Goal: Task Accomplishment & Management: Complete application form

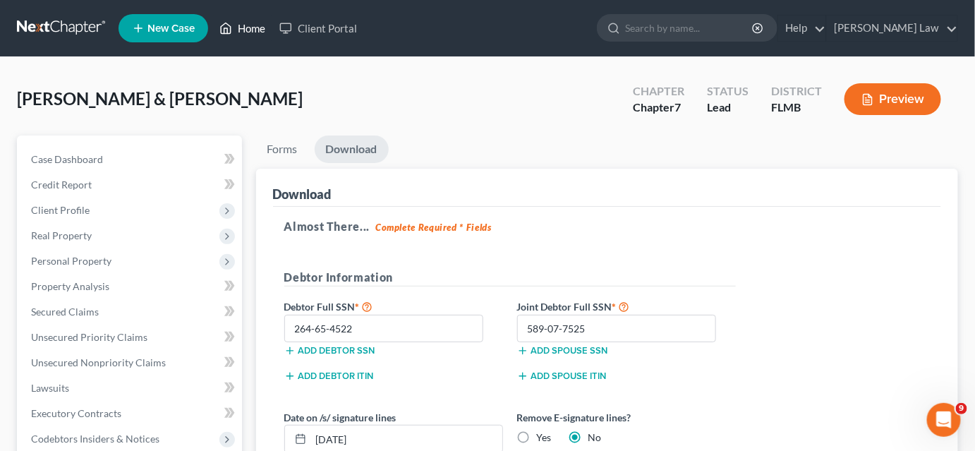
click at [252, 33] on link "Home" at bounding box center [242, 28] width 60 height 25
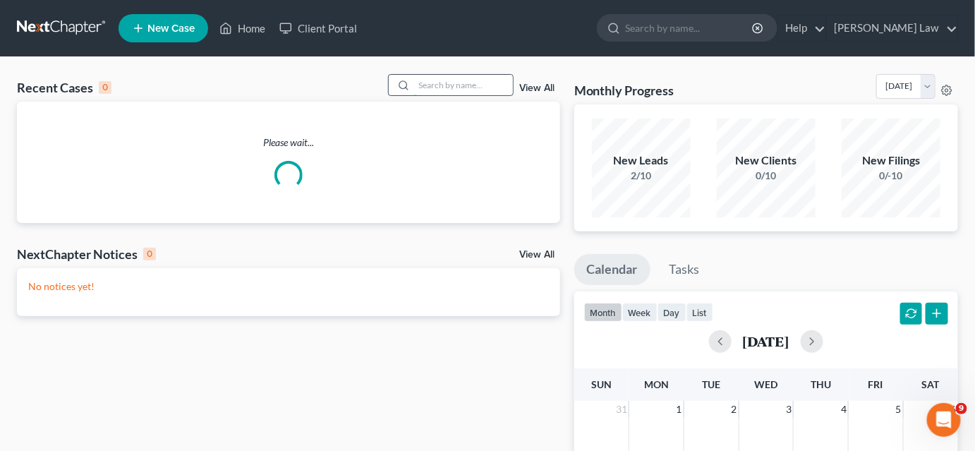
click at [426, 81] on input "search" at bounding box center [463, 85] width 99 height 20
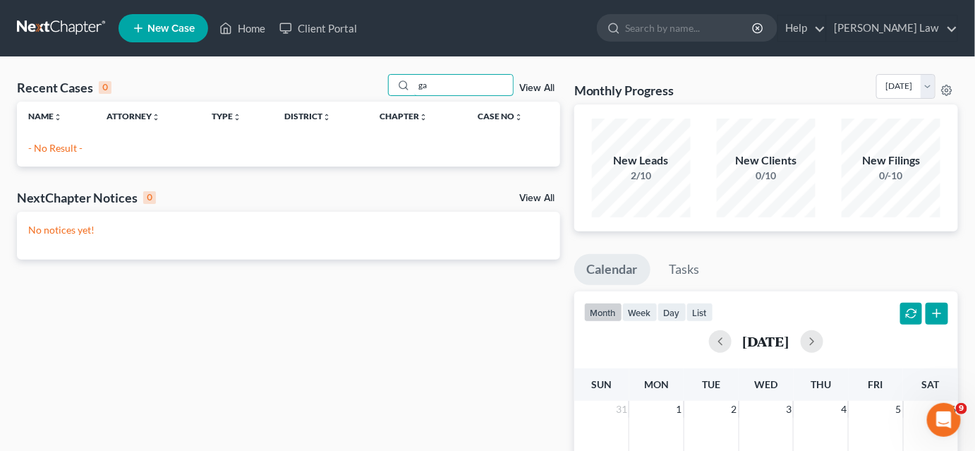
type input "g"
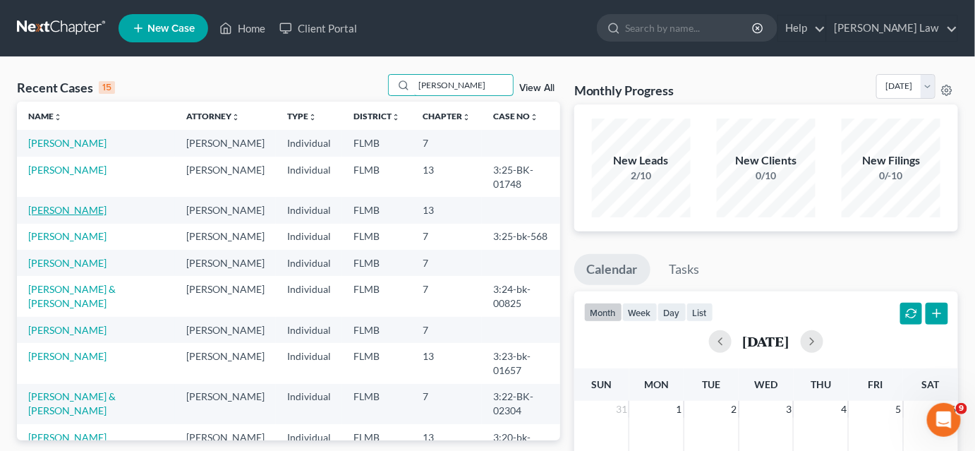
type input "[PERSON_NAME]"
click at [68, 204] on link "[PERSON_NAME]" at bounding box center [67, 210] width 78 height 12
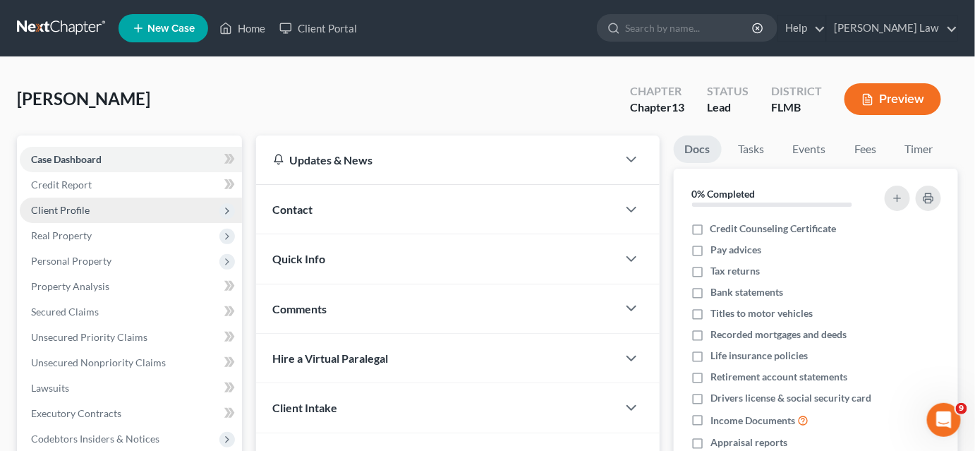
click at [85, 218] on span "Client Profile" at bounding box center [131, 210] width 222 height 25
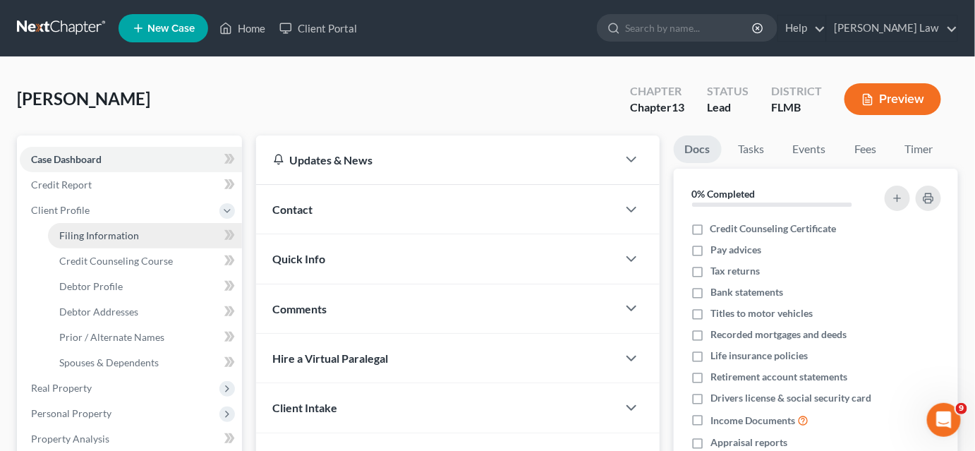
click at [91, 236] on span "Filing Information" at bounding box center [99, 235] width 80 height 12
select select "1"
select select "0"
select select "3"
select select "9"
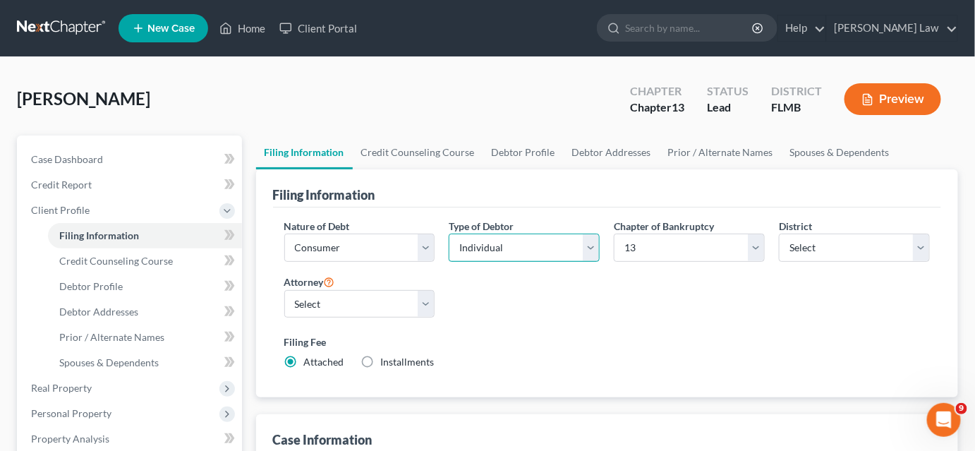
click at [483, 250] on select "Select Individual Joint" at bounding box center [524, 248] width 151 height 28
select select "1"
click at [449, 262] on select "Select Individual Joint" at bounding box center [524, 248] width 151 height 28
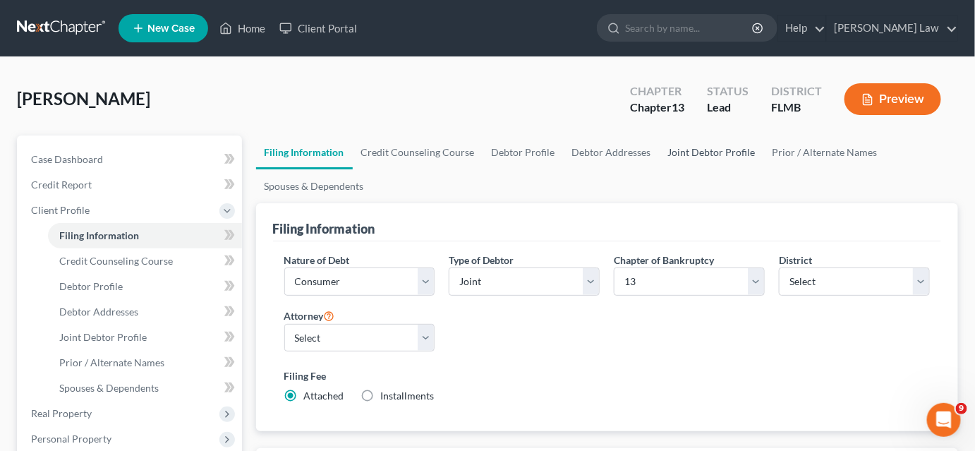
click at [678, 155] on link "Joint Debtor Profile" at bounding box center [712, 153] width 104 height 34
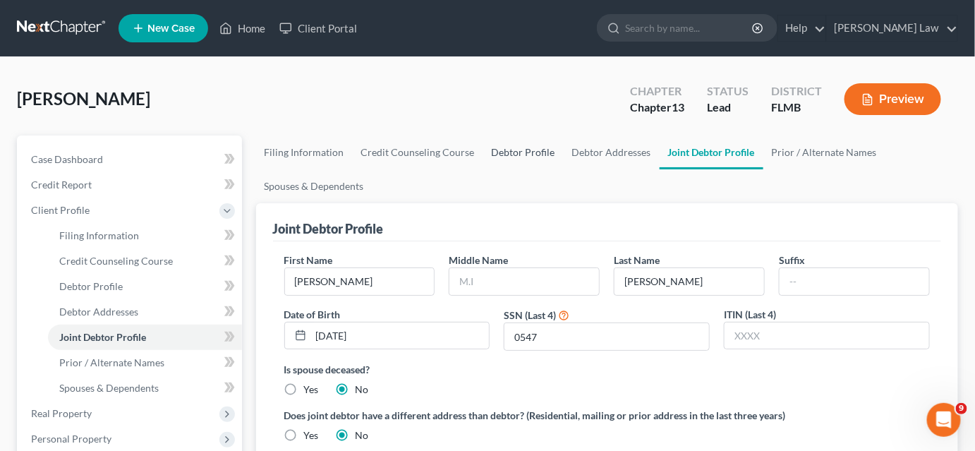
click at [503, 156] on link "Debtor Profile" at bounding box center [523, 153] width 80 height 34
select select "1"
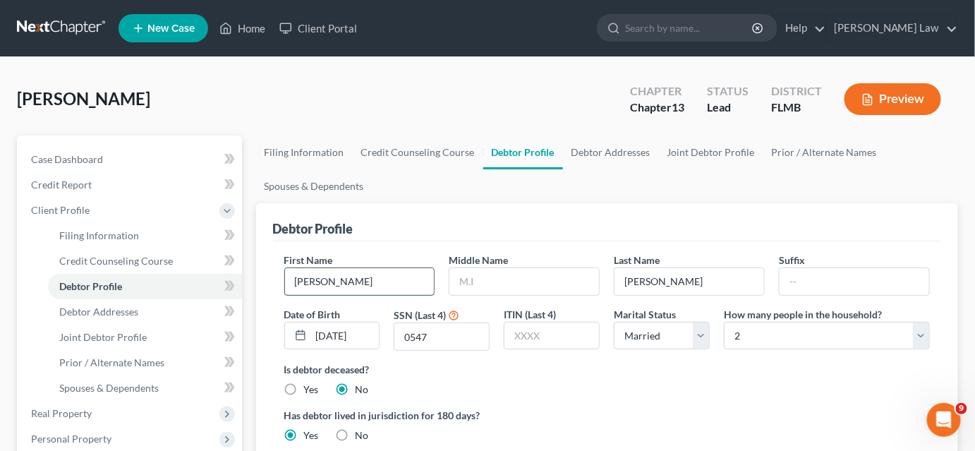
click at [378, 287] on input "[PERSON_NAME]" at bounding box center [360, 281] width 150 height 27
click at [376, 287] on input "[PERSON_NAME]" at bounding box center [360, 281] width 150 height 27
type input "[PERSON_NAME]"
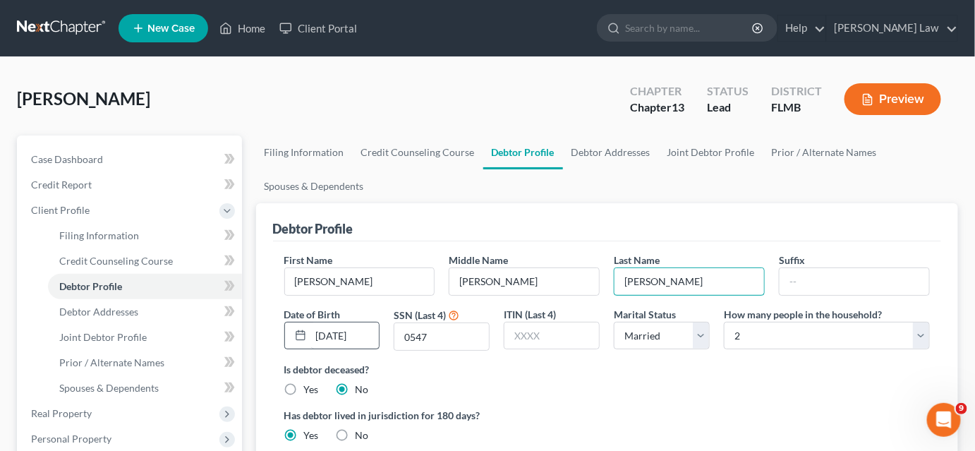
type input "[PERSON_NAME]"
click at [315, 325] on input "[DATE]" at bounding box center [345, 336] width 68 height 27
click at [316, 330] on input "[DATE]" at bounding box center [345, 336] width 68 height 27
type input "[DATE]"
drag, startPoint x: 427, startPoint y: 332, endPoint x: 393, endPoint y: 339, distance: 34.6
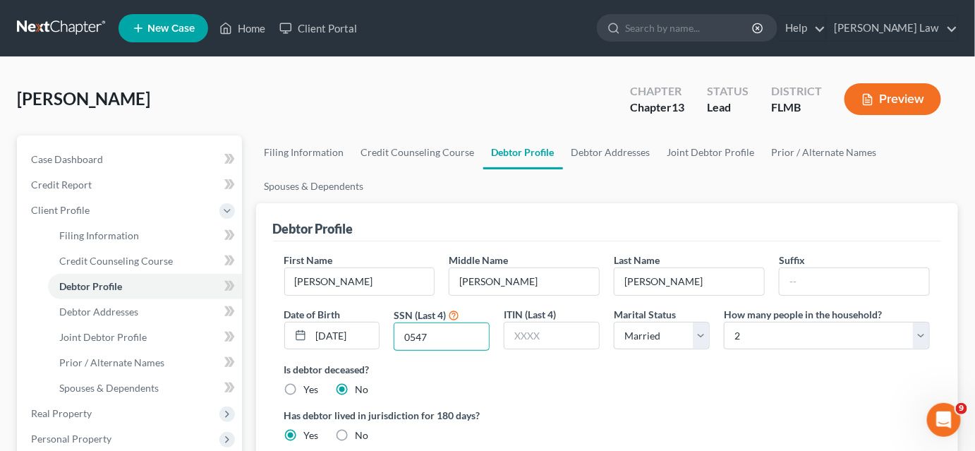
click at [393, 339] on div "SSN (Last 4) 0547" at bounding box center [442, 329] width 110 height 44
type input "4598"
click at [625, 151] on link "Debtor Addresses" at bounding box center [611, 153] width 96 height 34
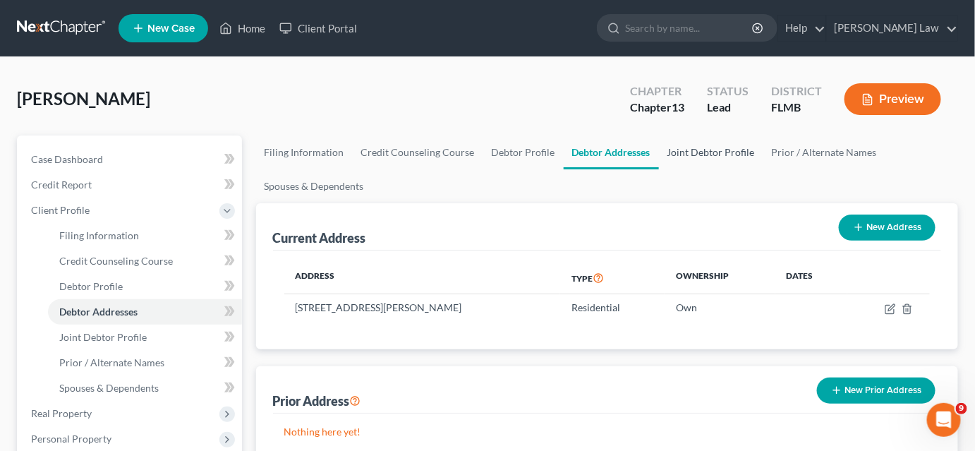
click at [696, 156] on link "Joint Debtor Profile" at bounding box center [711, 153] width 104 height 34
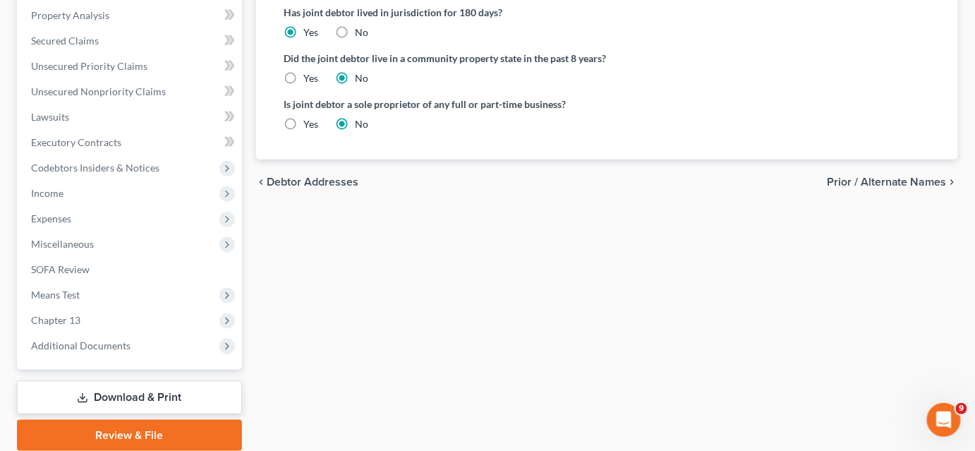
scroll to position [501, 0]
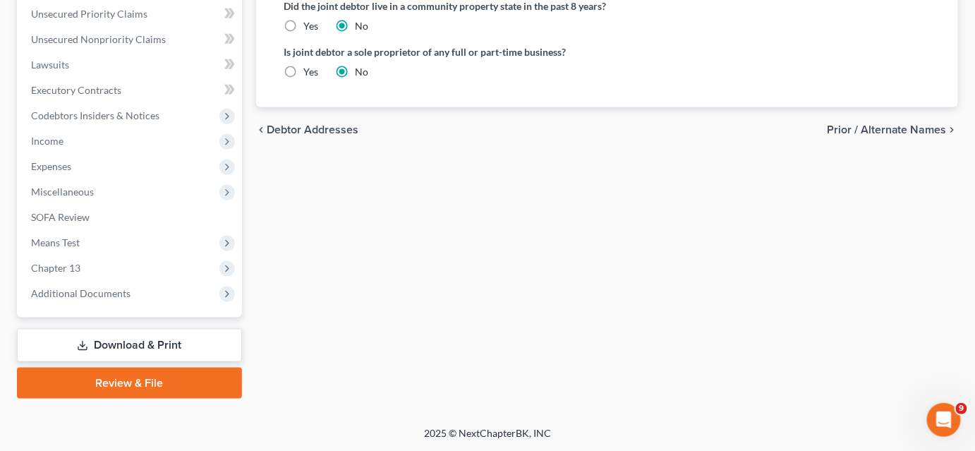
click at [107, 342] on link "Download & Print" at bounding box center [129, 345] width 225 height 33
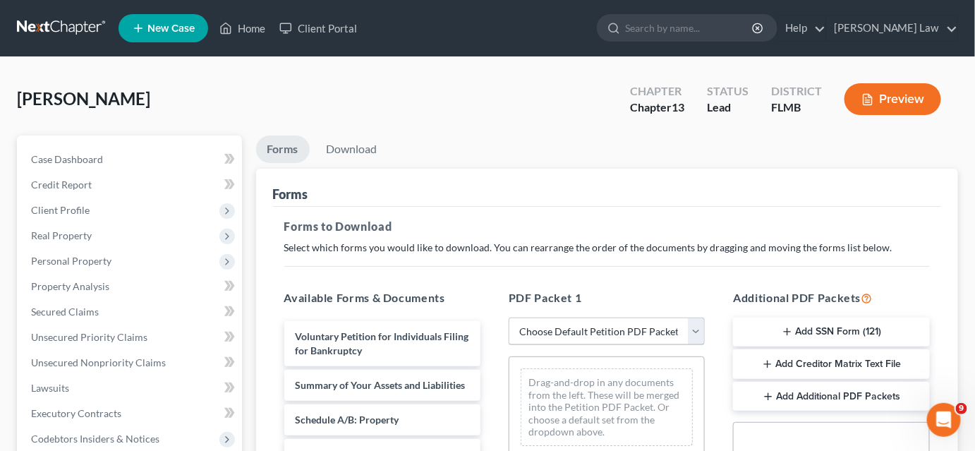
click at [548, 329] on select "Choose Default Petition PDF Packet Complete Bankruptcy Petition (all forms and …" at bounding box center [607, 332] width 196 height 28
select select "3"
click at [509, 318] on select "Choose Default Petition PDF Packet Complete Bankruptcy Petition (all forms and …" at bounding box center [607, 332] width 196 height 28
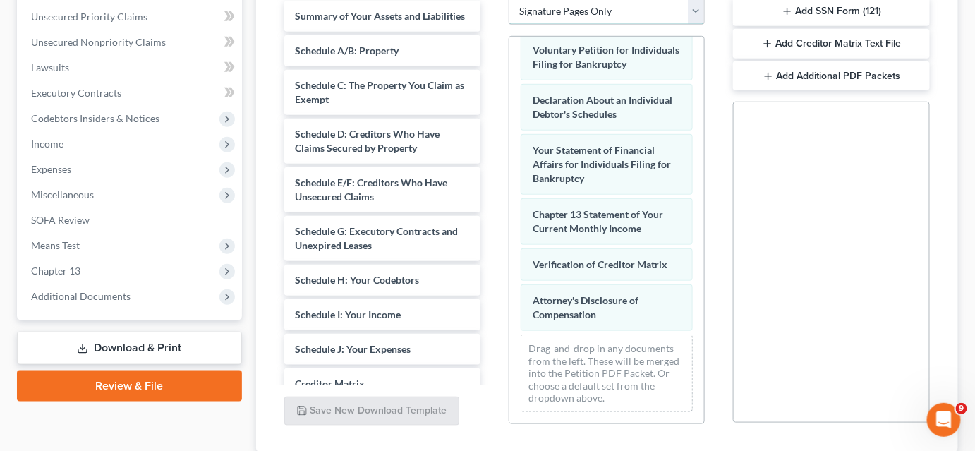
scroll to position [385, 0]
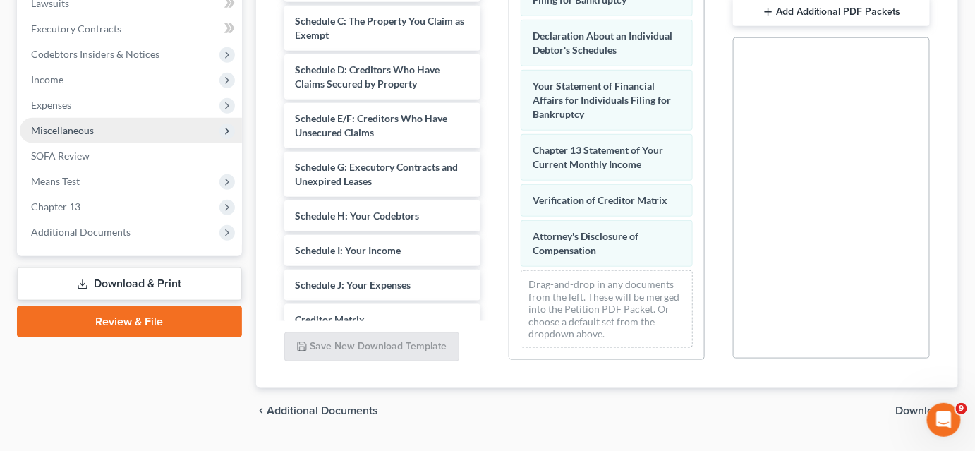
click at [80, 129] on span "Miscellaneous" at bounding box center [62, 130] width 63 height 12
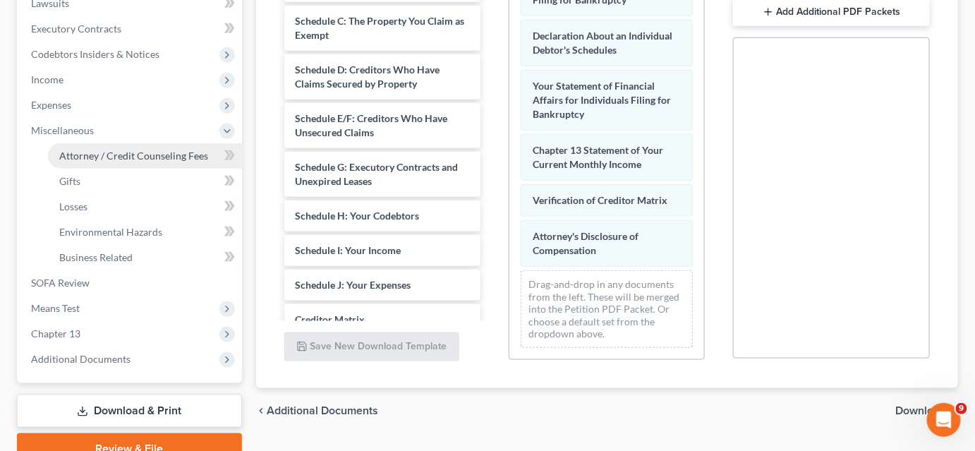
click at [80, 150] on span "Attorney / Credit Counseling Fees" at bounding box center [133, 156] width 149 height 12
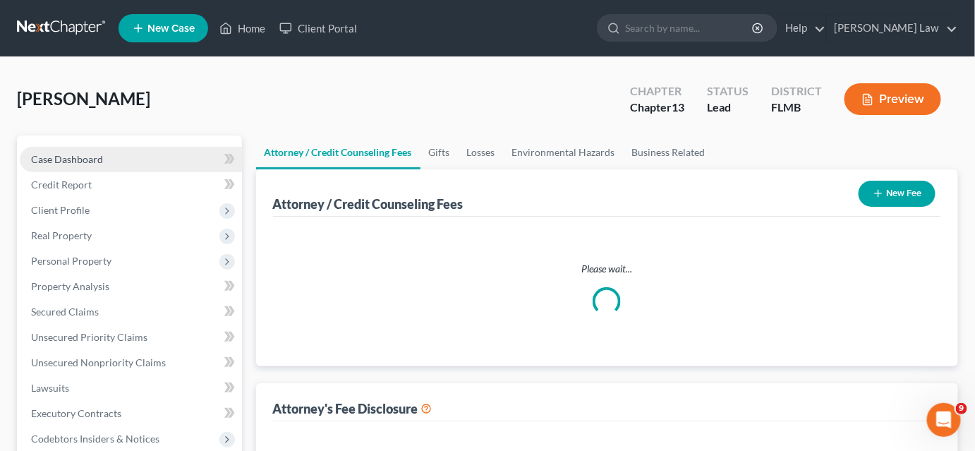
select select "0"
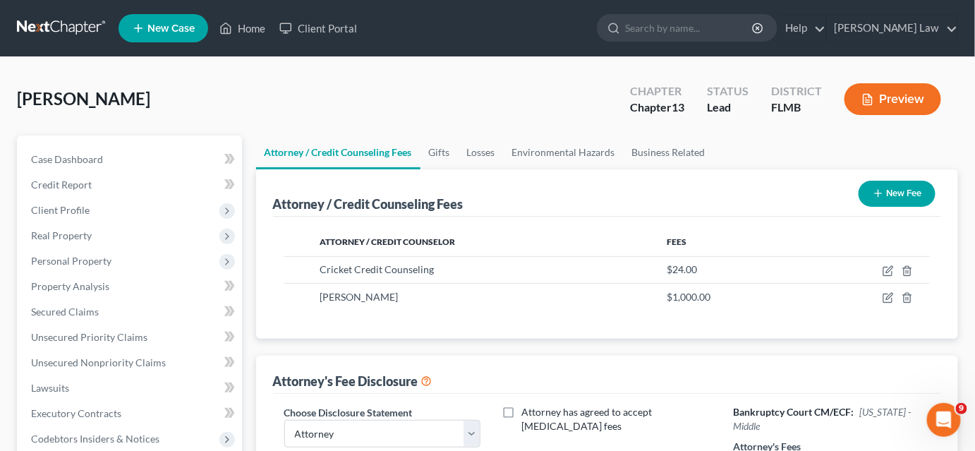
scroll to position [192, 0]
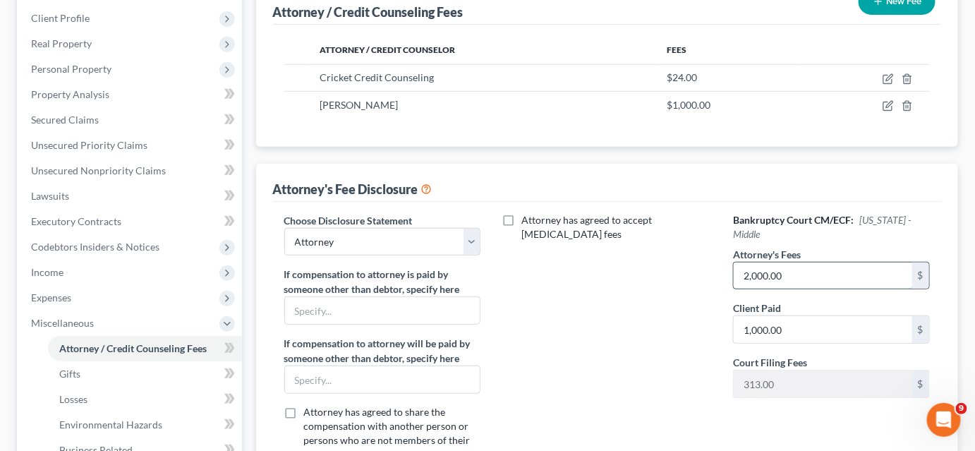
click at [763, 263] on input "2,000.00" at bounding box center [823, 276] width 179 height 27
type input "3,000.00"
click at [777, 316] on input "1,000.00" at bounding box center [823, 329] width 179 height 27
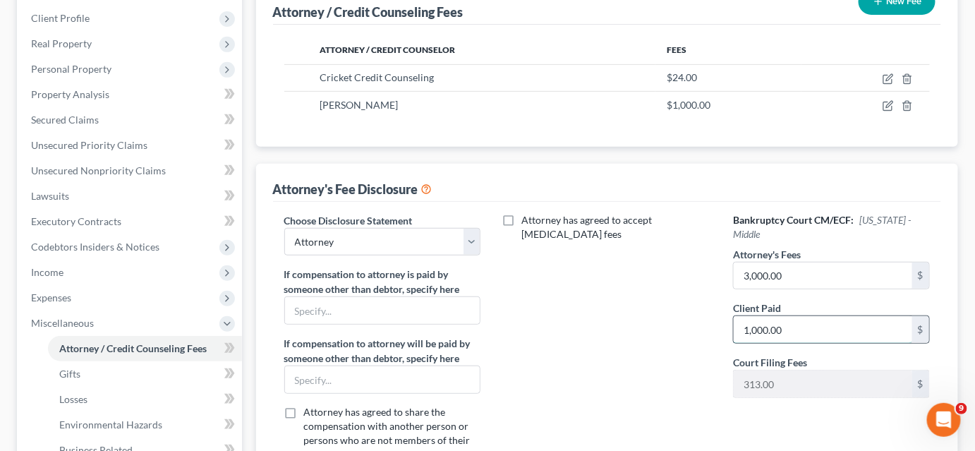
click at [777, 316] on input "1,000.00" at bounding box center [823, 329] width 179 height 27
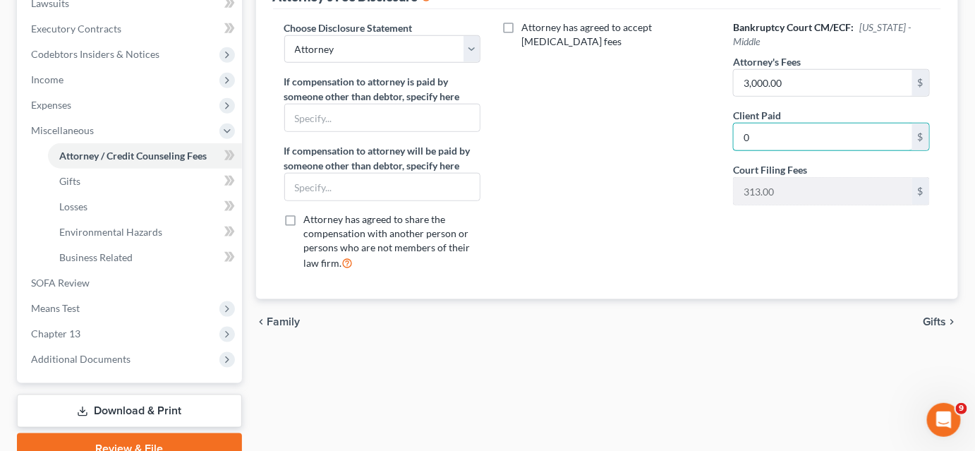
scroll to position [450, 0]
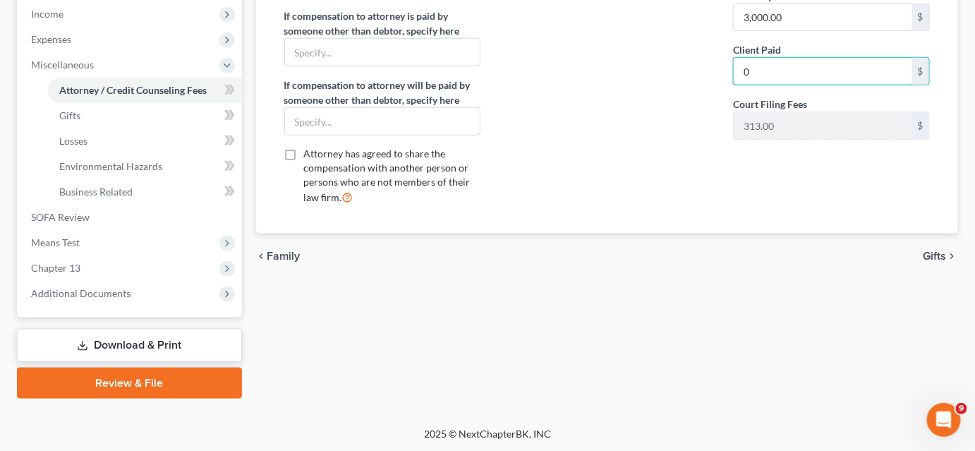
type input "0"
click at [120, 347] on link "Download & Print" at bounding box center [129, 345] width 225 height 33
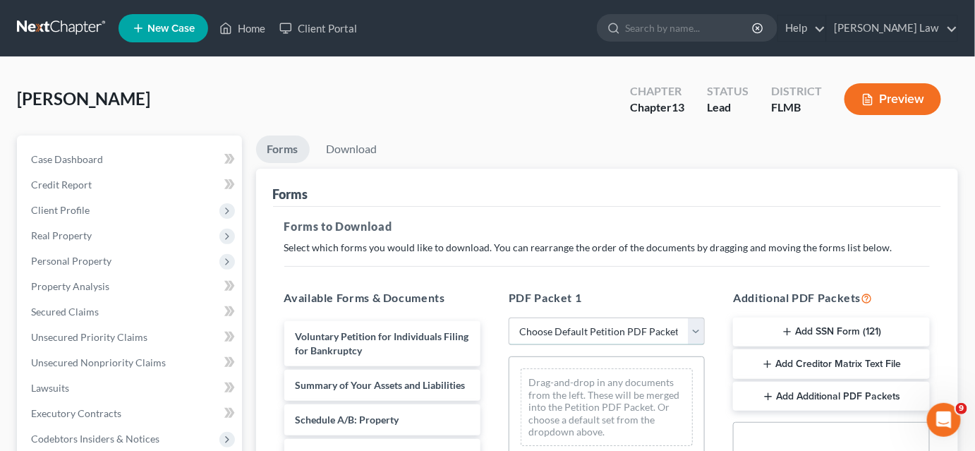
click at [533, 338] on select "Choose Default Petition PDF Packet Complete Bankruptcy Petition (all forms and …" at bounding box center [607, 332] width 196 height 28
select select "3"
click at [509, 318] on select "Choose Default Petition PDF Packet Complete Bankruptcy Petition (all forms and …" at bounding box center [607, 332] width 196 height 28
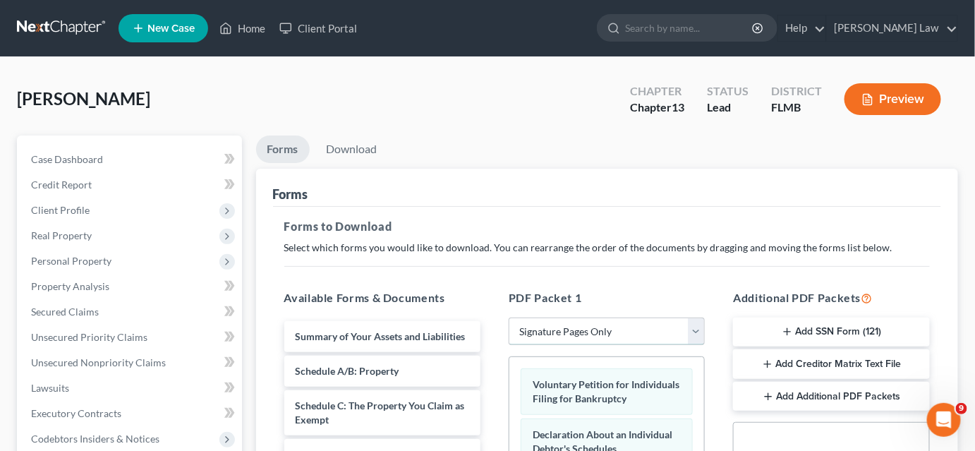
scroll to position [192, 0]
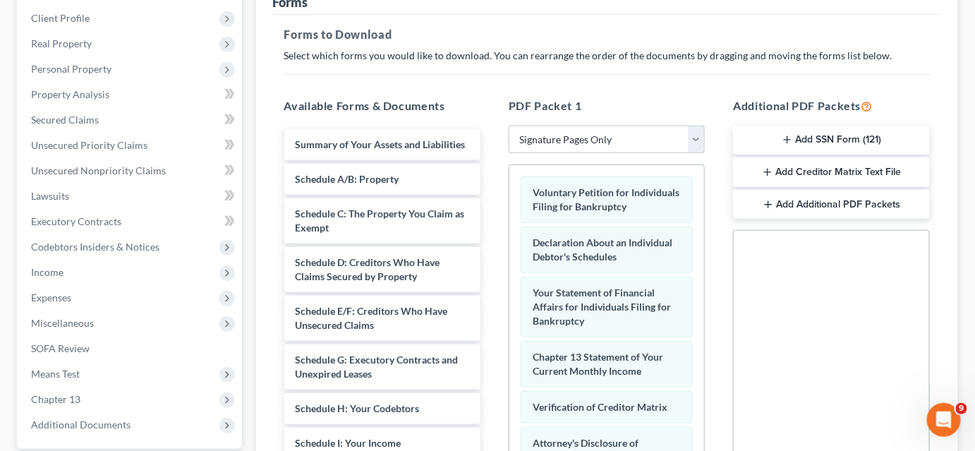
click at [829, 129] on button "Add SSN Form (121)" at bounding box center [831, 141] width 196 height 30
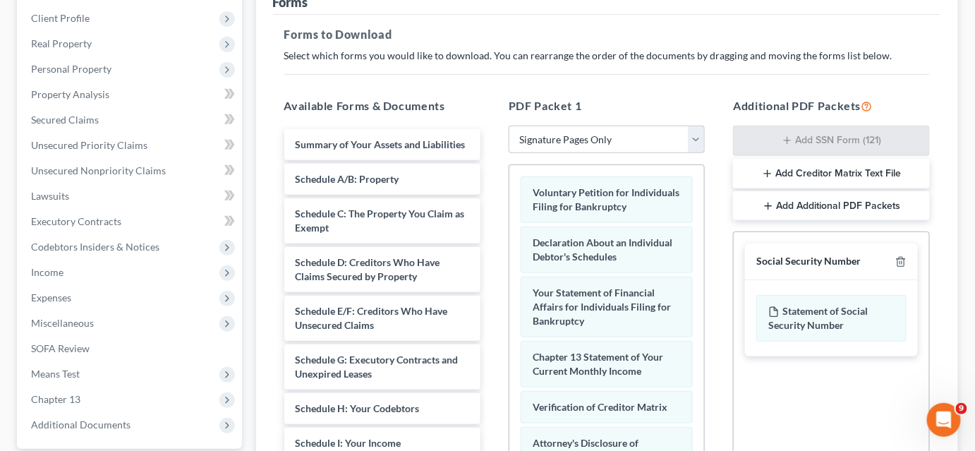
scroll to position [419, 0]
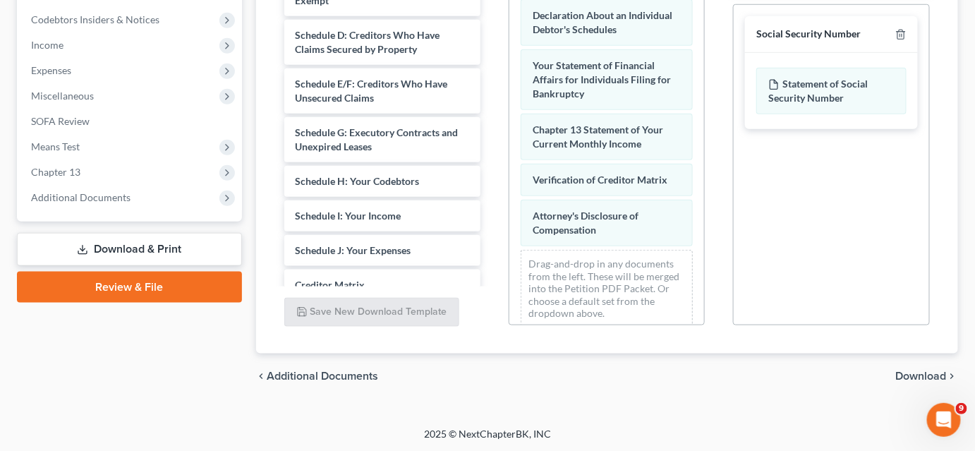
click at [925, 374] on span "Download" at bounding box center [921, 376] width 51 height 11
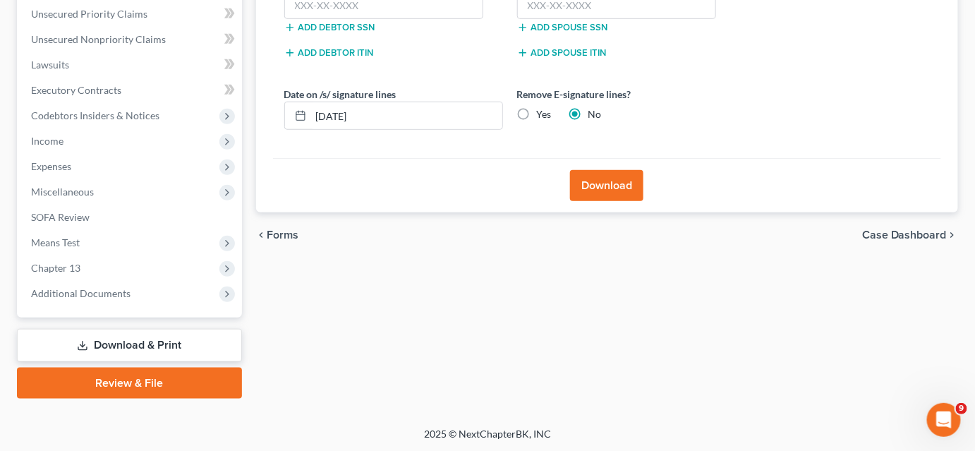
scroll to position [195, 0]
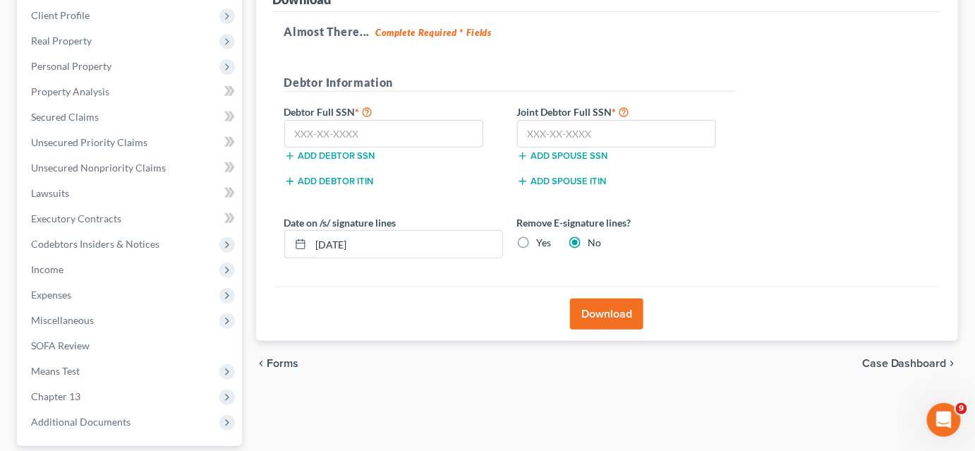
click at [537, 242] on label "Yes" at bounding box center [544, 243] width 15 height 14
click at [543, 242] on input "Yes" at bounding box center [547, 240] width 9 height 9
radio input "true"
radio input "false"
click at [328, 126] on input "text" at bounding box center [384, 134] width 200 height 28
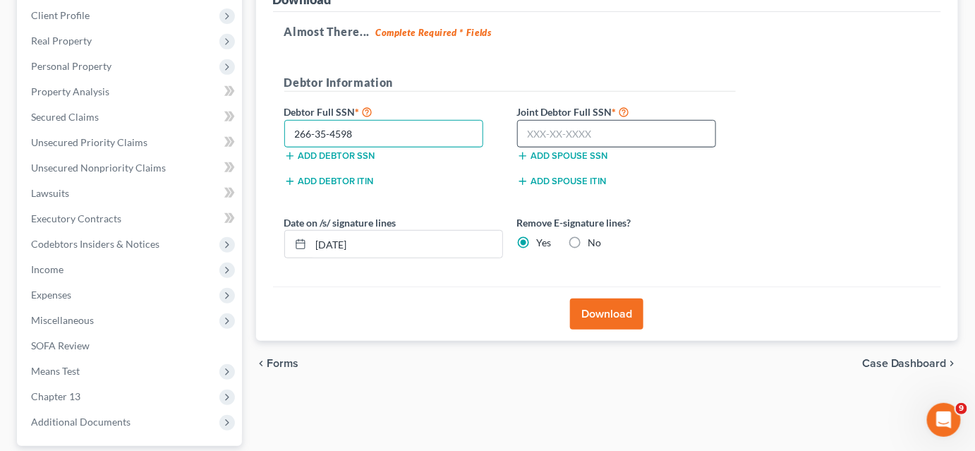
type input "266-35-4598"
click at [546, 131] on input "text" at bounding box center [617, 134] width 200 height 28
type input "263-02-0547"
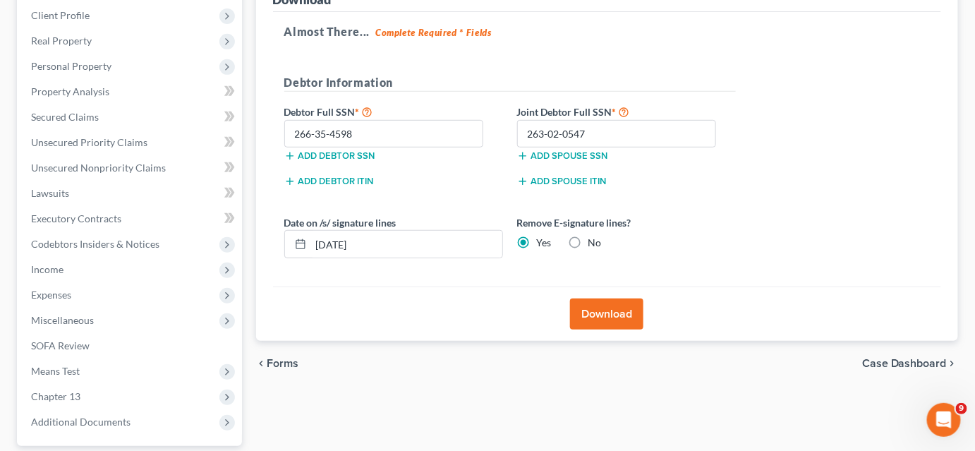
click at [579, 301] on button "Download" at bounding box center [606, 314] width 73 height 31
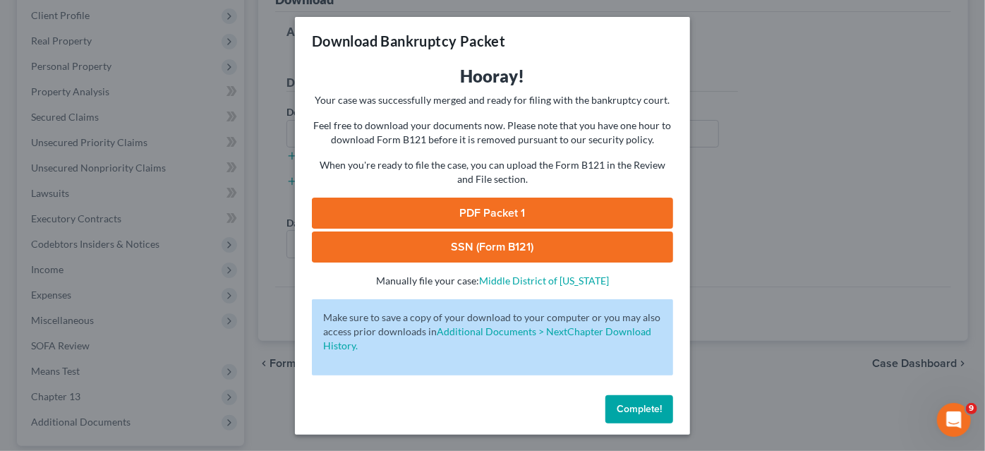
click at [579, 207] on link "PDF Packet 1" at bounding box center [492, 213] width 361 height 31
click at [510, 246] on link "SSN (Form B121)" at bounding box center [492, 246] width 361 height 31
click at [258, 101] on div "Download Bankruptcy Packet Hooray! Your case was successfully merged and ready …" at bounding box center [492, 225] width 985 height 451
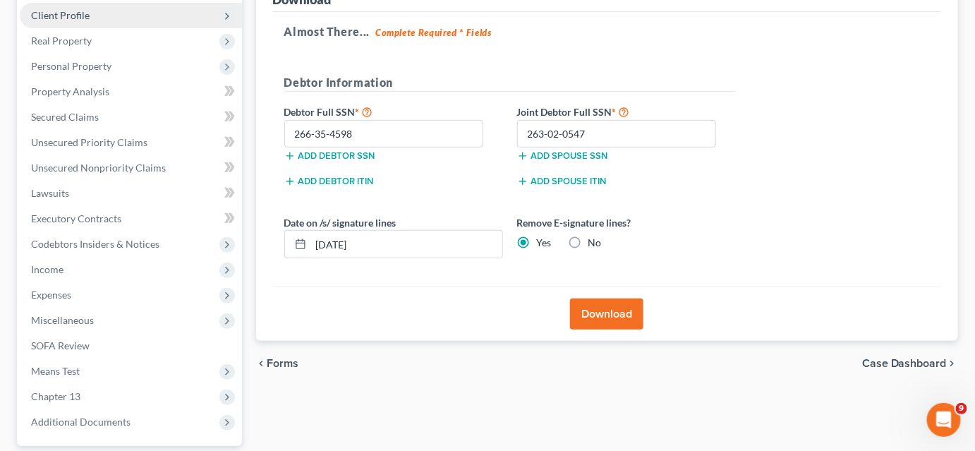
scroll to position [0, 0]
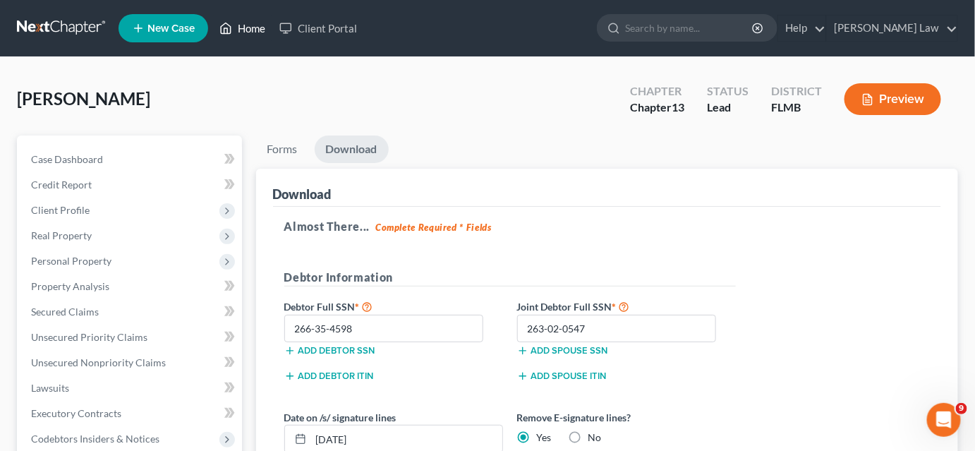
click at [236, 28] on link "Home" at bounding box center [242, 28] width 60 height 25
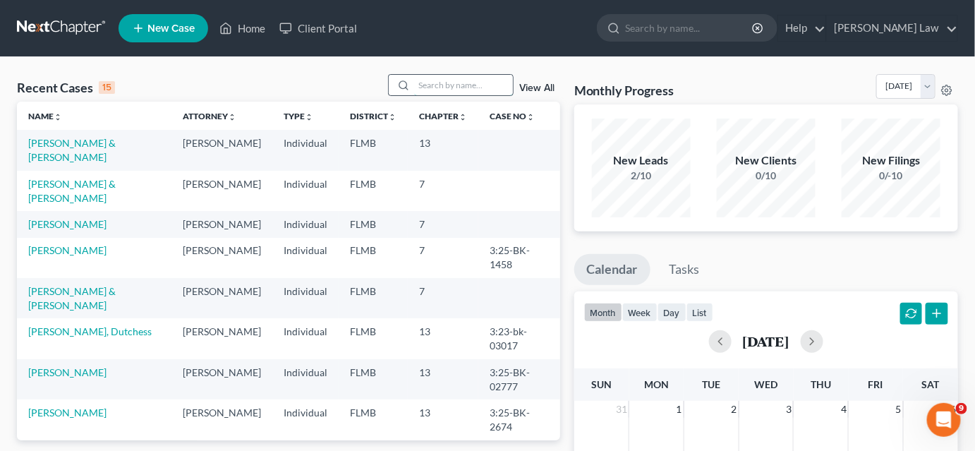
click at [427, 83] on input "search" at bounding box center [463, 85] width 99 height 20
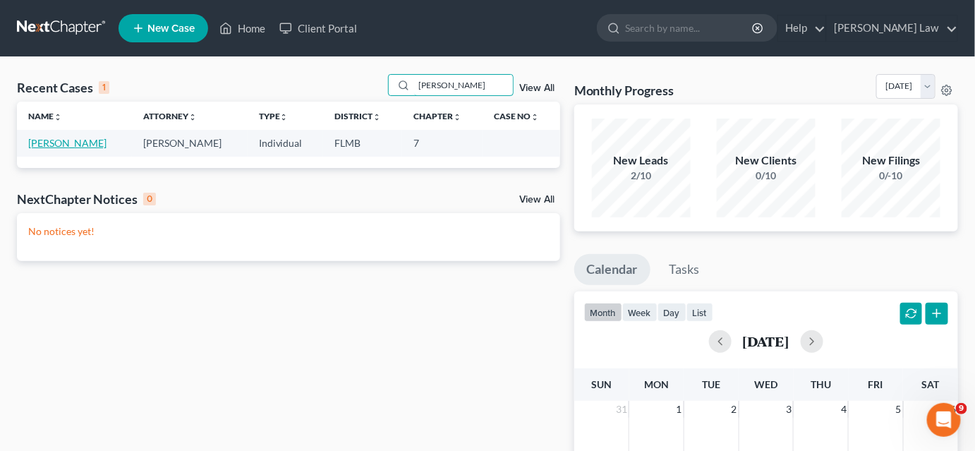
type input "[PERSON_NAME]"
click at [89, 143] on link "[PERSON_NAME]" at bounding box center [67, 143] width 78 height 12
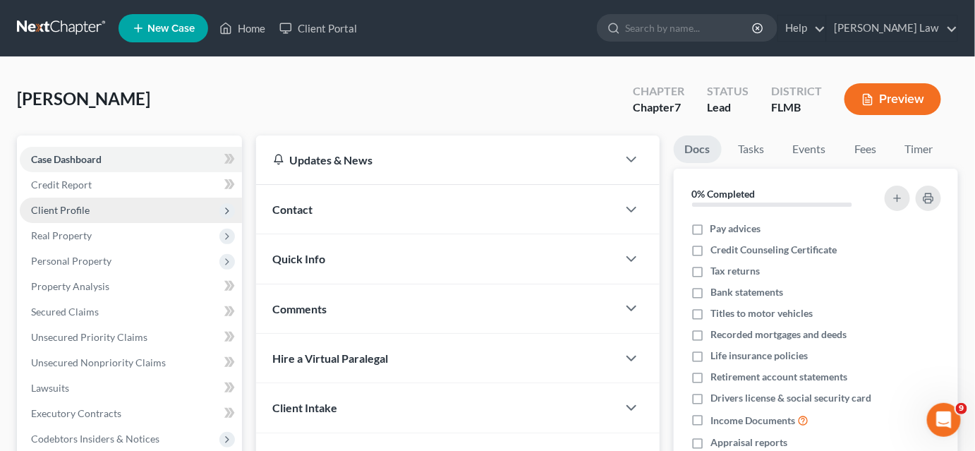
click at [92, 207] on span "Client Profile" at bounding box center [131, 210] width 222 height 25
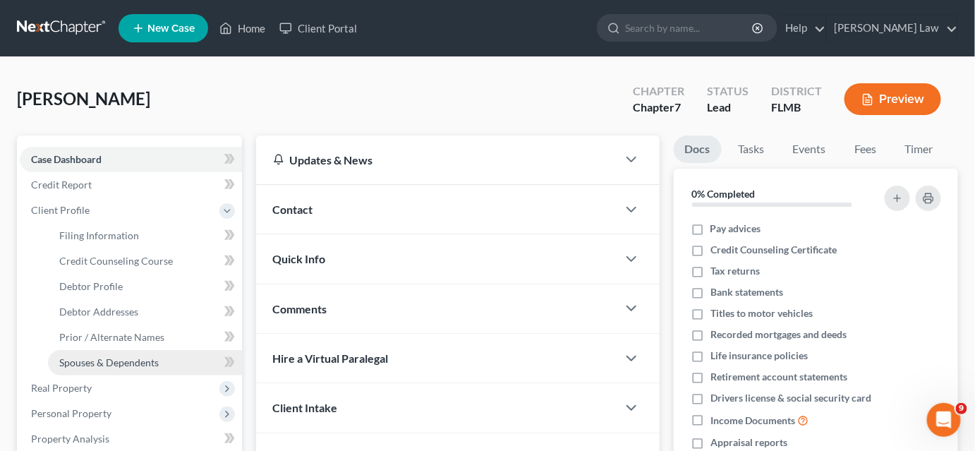
click at [121, 361] on span "Spouses & Dependents" at bounding box center [109, 362] width 100 height 12
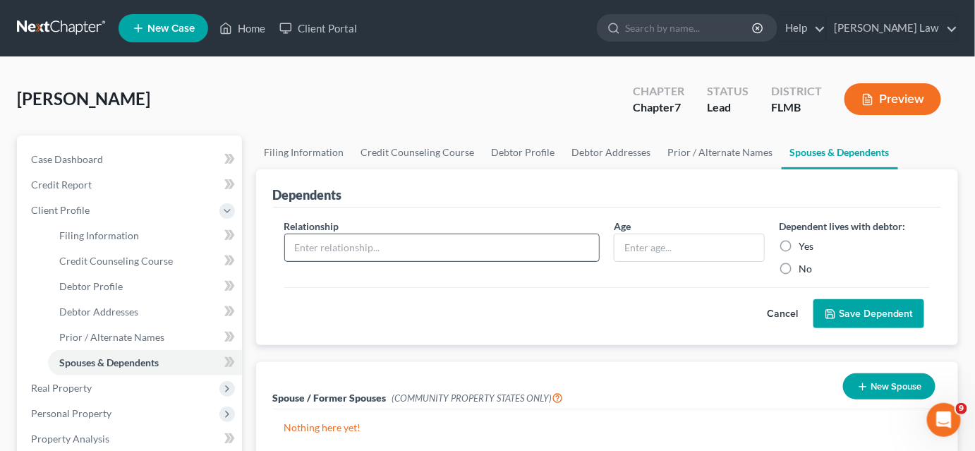
click at [387, 244] on input "text" at bounding box center [442, 247] width 315 height 27
type input "Son"
click at [646, 250] on input "text" at bounding box center [690, 247] width 150 height 27
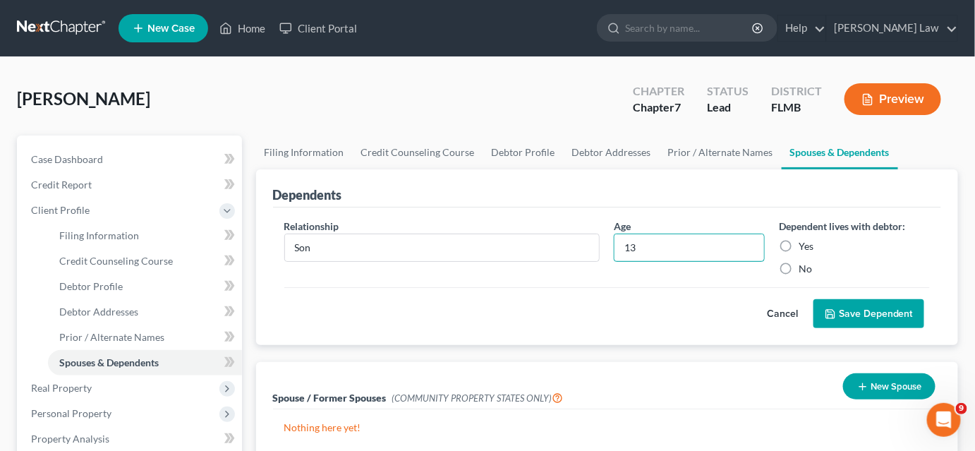
type input "13"
click at [799, 245] on label "Yes" at bounding box center [806, 246] width 15 height 14
click at [805, 245] on input "Yes" at bounding box center [809, 243] width 9 height 9
radio input "true"
click at [853, 319] on button "Save Dependent" at bounding box center [869, 314] width 111 height 30
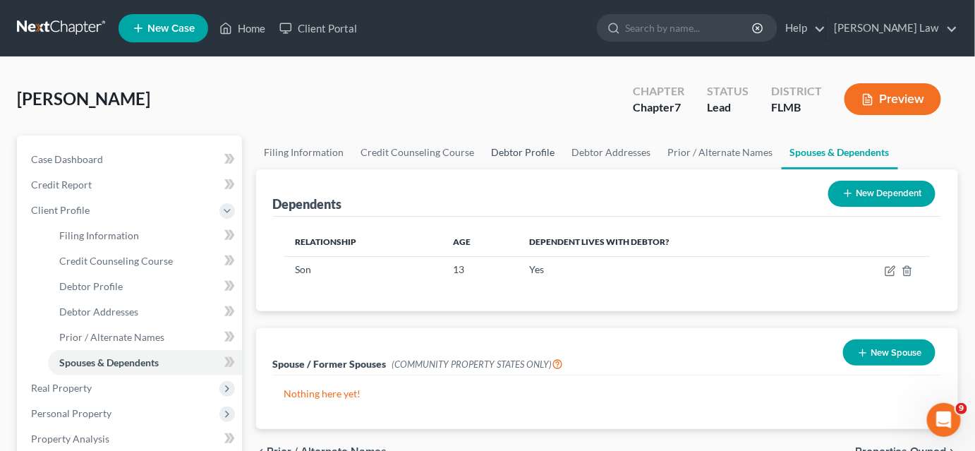
click at [510, 149] on link "Debtor Profile" at bounding box center [523, 153] width 80 height 34
select select "0"
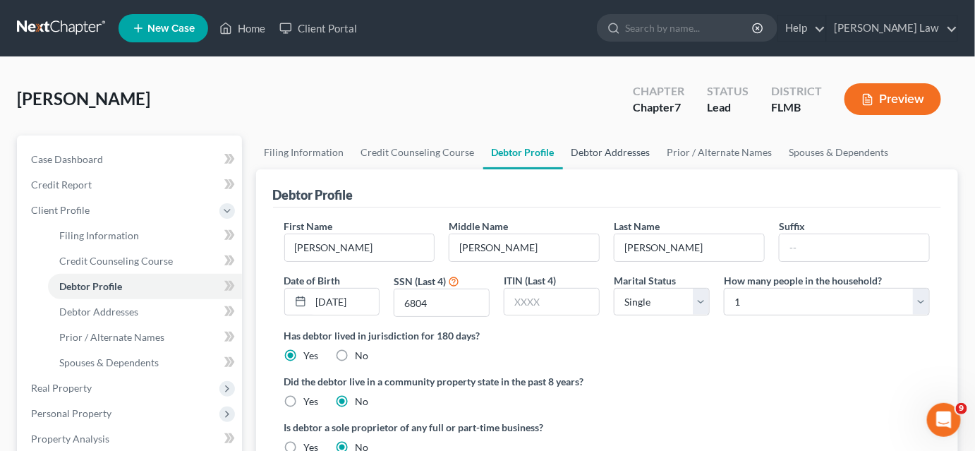
click at [594, 147] on link "Debtor Addresses" at bounding box center [611, 153] width 96 height 34
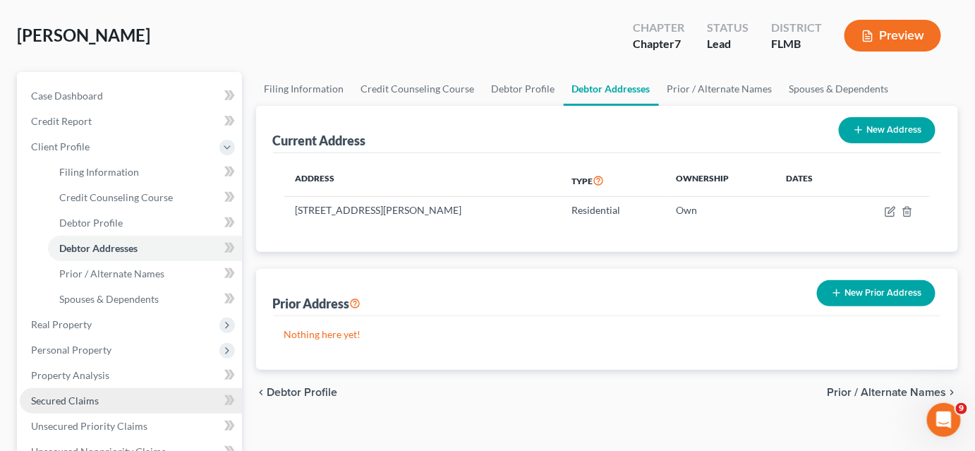
scroll to position [192, 0]
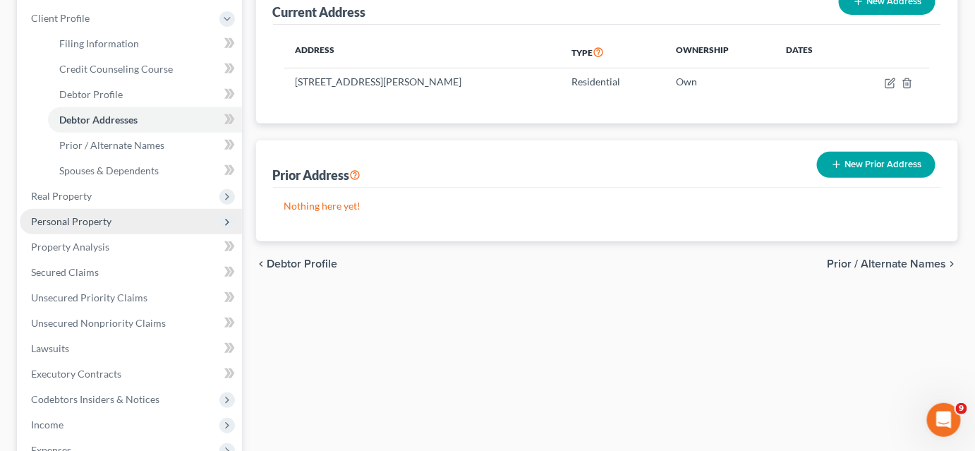
click at [129, 219] on span "Personal Property" at bounding box center [131, 221] width 222 height 25
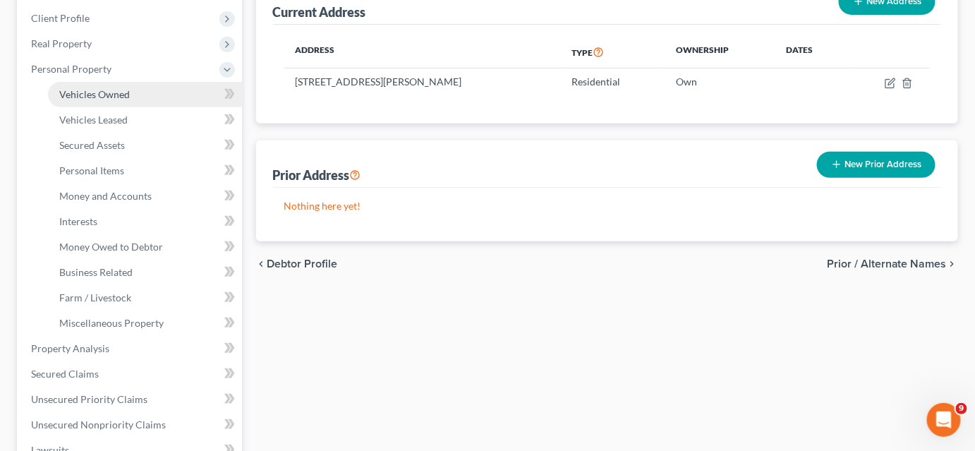
drag, startPoint x: 114, startPoint y: 88, endPoint x: 116, endPoint y: 97, distance: 9.4
click at [114, 88] on span "Vehicles Owned" at bounding box center [94, 94] width 71 height 12
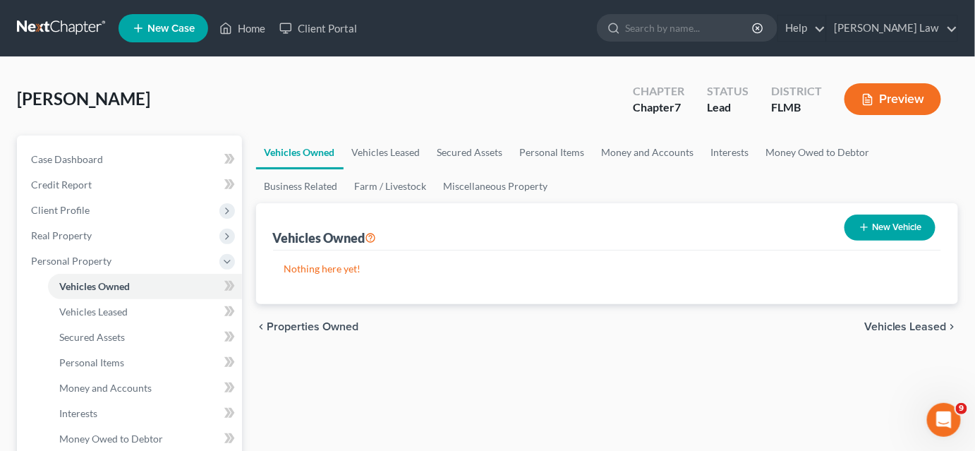
click at [865, 231] on icon "button" at bounding box center [864, 227] width 11 height 11
select select "0"
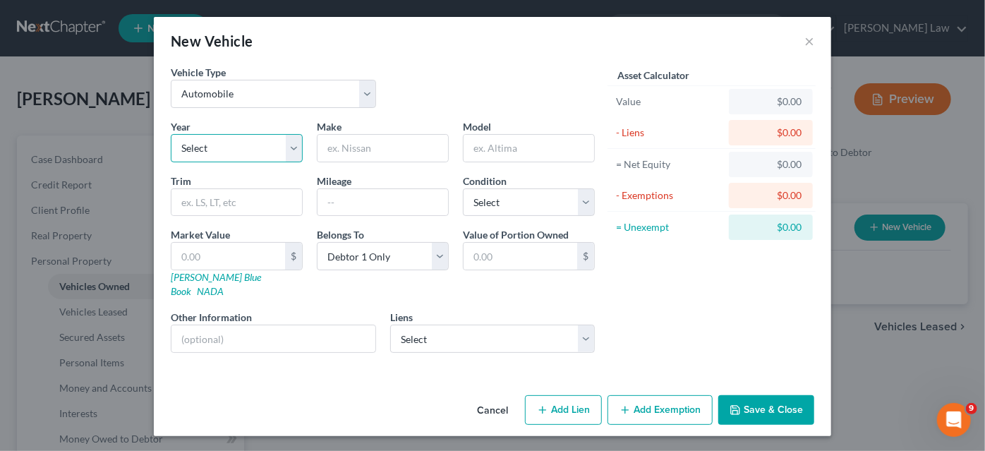
click at [218, 152] on select "Select 2026 2025 2024 2023 2022 2021 2020 2019 2018 2017 2016 2015 2014 2013 20…" at bounding box center [237, 148] width 132 height 28
select select "20"
click at [171, 134] on select "Select 2026 2025 2024 2023 2022 2021 2020 2019 2018 2017 2016 2015 2014 2013 20…" at bounding box center [237, 148] width 132 height 28
click at [374, 143] on input "text" at bounding box center [383, 148] width 131 height 27
type input "Honda"
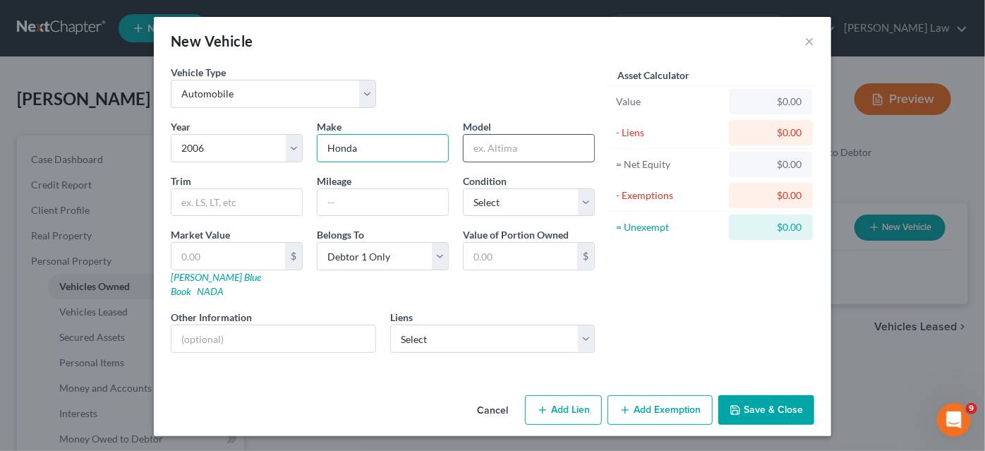
click at [536, 150] on input "text" at bounding box center [529, 148] width 131 height 27
type input "Accord"
click at [747, 395] on button "Save & Close" at bounding box center [766, 410] width 96 height 30
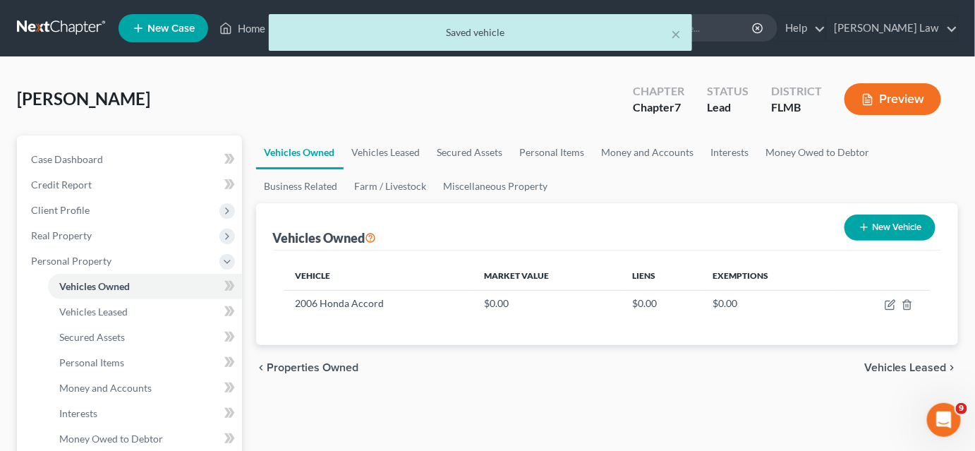
click at [867, 227] on icon "button" at bounding box center [864, 227] width 11 height 11
select select "0"
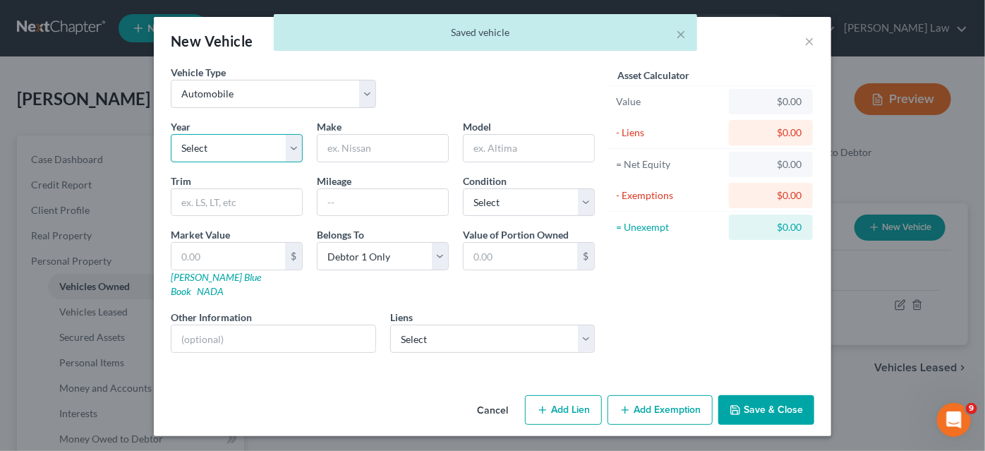
click at [205, 150] on select "Select 2026 2025 2024 2023 2022 2021 2020 2019 2018 2017 2016 2015 2014 2013 20…" at bounding box center [237, 148] width 132 height 28
select select "20"
click at [171, 134] on select "Select 2026 2025 2024 2023 2022 2021 2020 2019 2018 2017 2016 2015 2014 2013 20…" at bounding box center [237, 148] width 132 height 28
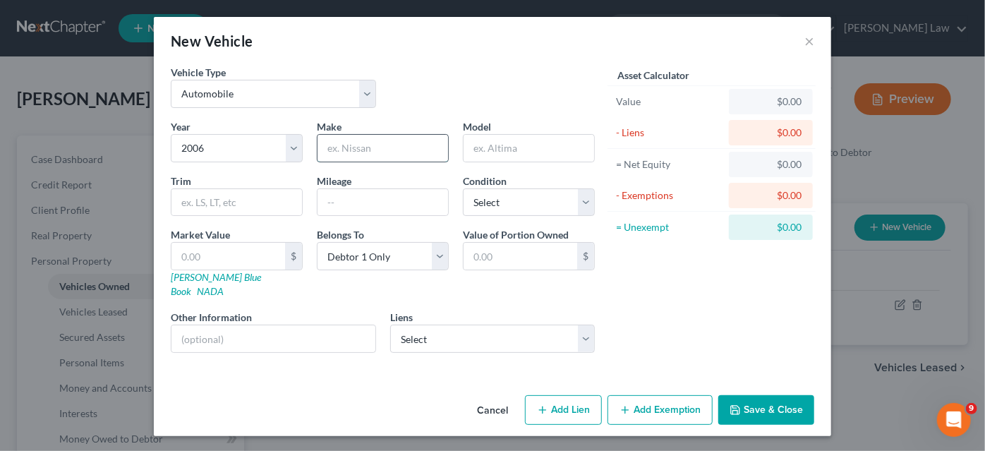
click at [342, 145] on input "text" at bounding box center [383, 148] width 131 height 27
type input "Buick"
click at [496, 143] on input "text" at bounding box center [529, 148] width 131 height 27
type input "Lucerne"
click at [741, 404] on icon "button" at bounding box center [735, 409] width 11 height 11
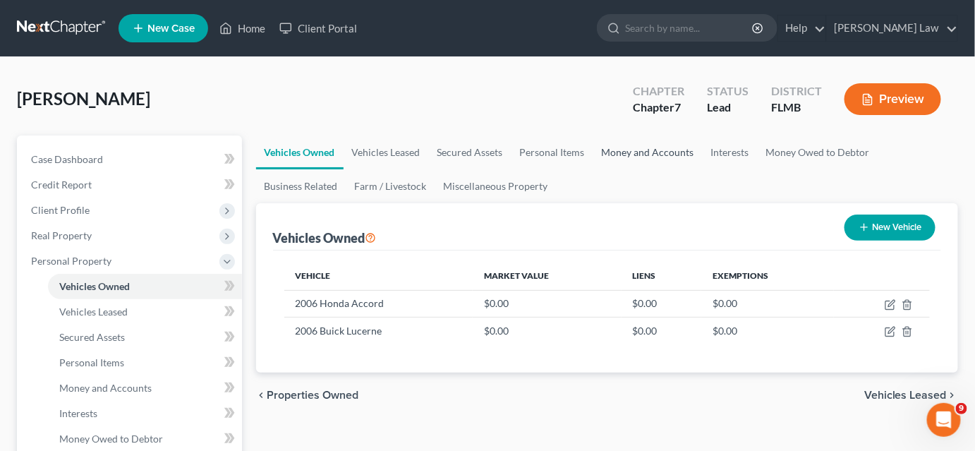
click at [625, 148] on link "Money and Accounts" at bounding box center [648, 153] width 109 height 34
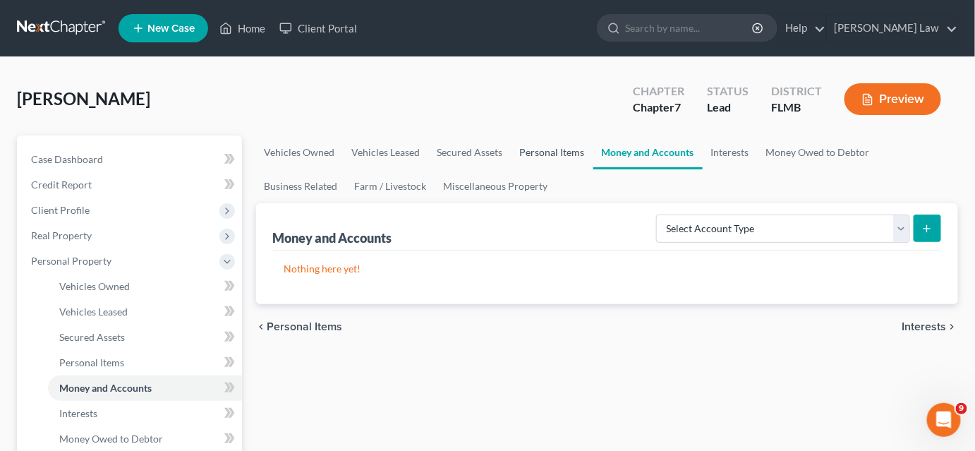
click at [555, 154] on link "Personal Items" at bounding box center [553, 153] width 82 height 34
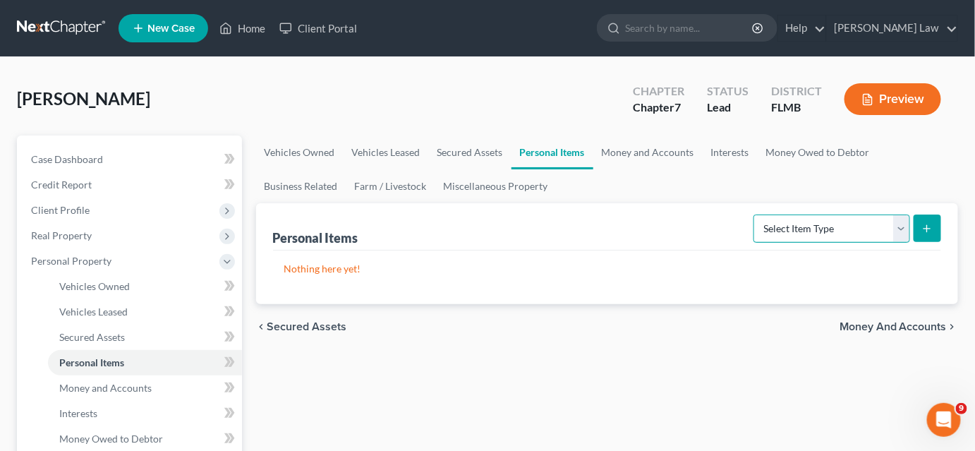
click at [850, 236] on select "Select Item Type Clothing Collectibles Of Value Electronics Firearms Household …" at bounding box center [832, 229] width 157 height 28
select select "household_goods"
click at [756, 215] on select "Select Item Type Clothing Collectibles Of Value Electronics Firearms Household …" at bounding box center [832, 229] width 157 height 28
click at [920, 225] on button "submit" at bounding box center [928, 229] width 28 height 28
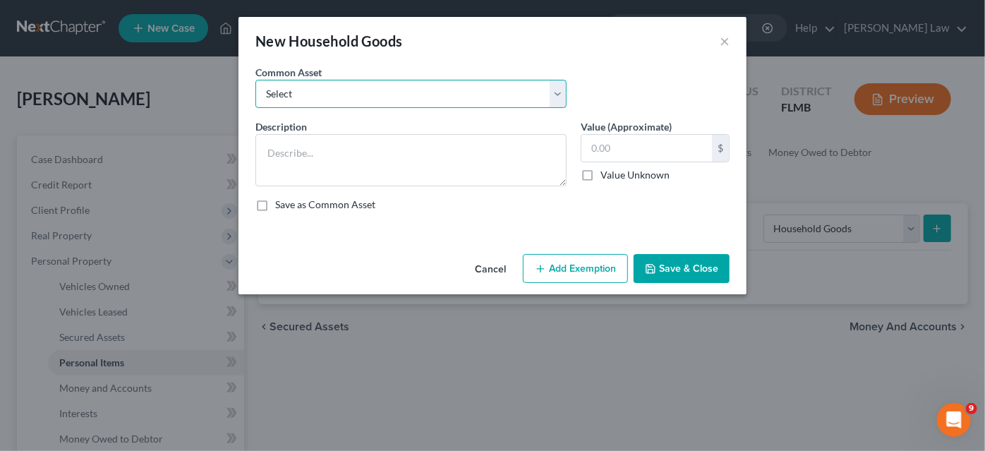
click at [482, 89] on select "Select Living Room, Dining Room, Bedroom and Kitchen App Living Room, Dining Ro…" at bounding box center [410, 94] width 311 height 28
select select "0"
click at [255, 80] on select "Select Living Room, Dining Room, Bedroom and Kitchen App Living Room, Dining Ro…" at bounding box center [410, 94] width 311 height 28
type textarea "Living Room, Dining Room, Bedroom and Kitchen App"
type input "1,000.00"
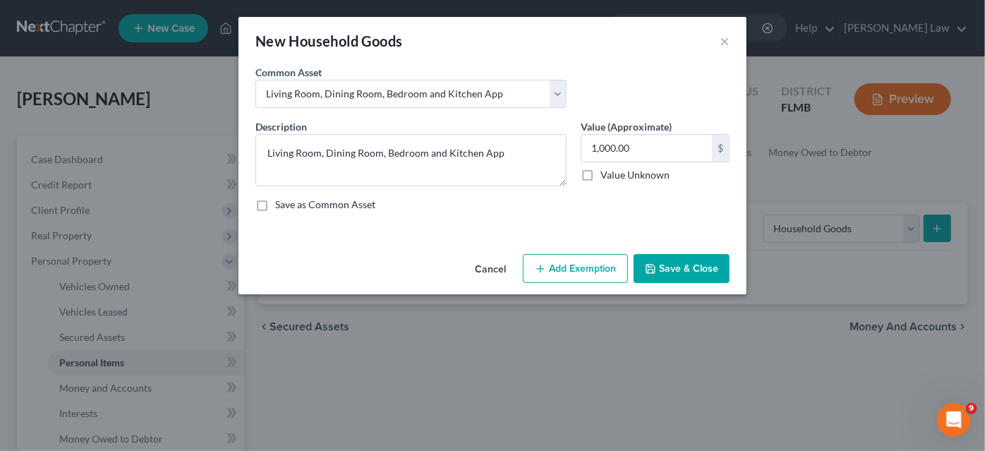
click at [649, 268] on icon "button" at bounding box center [650, 268] width 11 height 11
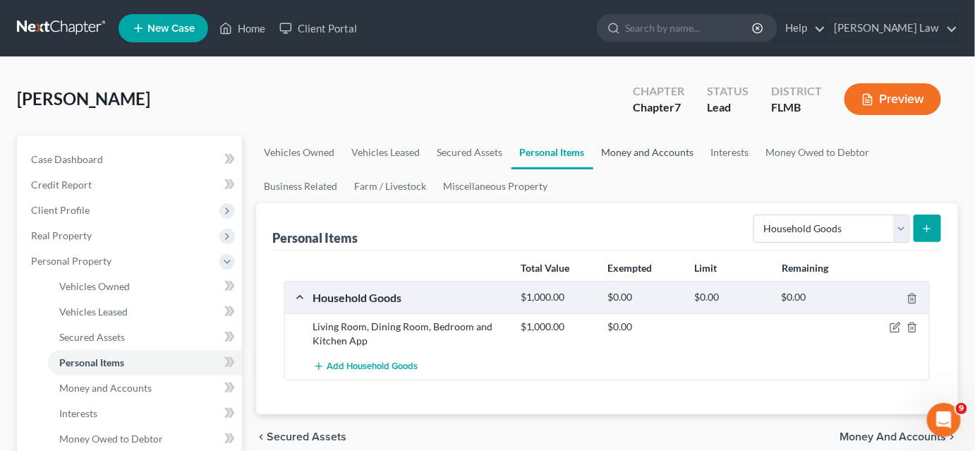
click at [668, 152] on link "Money and Accounts" at bounding box center [648, 153] width 109 height 34
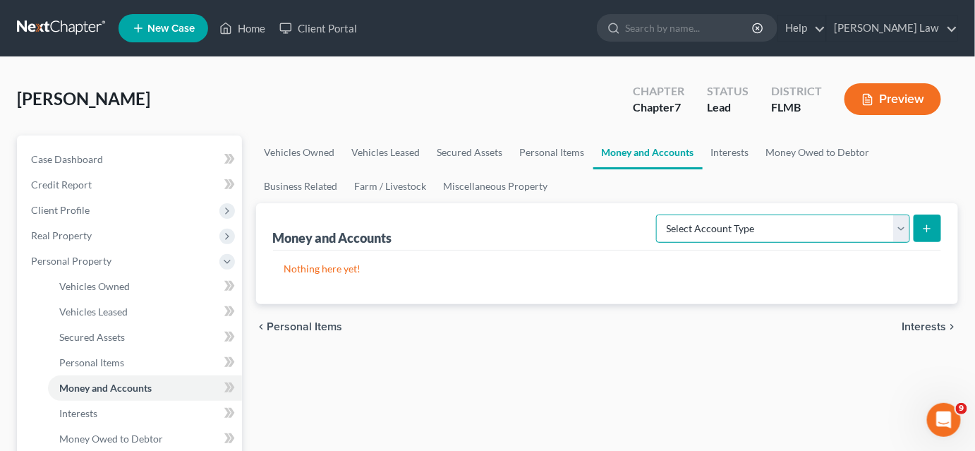
click at [682, 233] on select "Select Account Type Brokerage Cash on Hand Certificates of Deposit Checking Acc…" at bounding box center [783, 229] width 254 height 28
select select "checking"
click at [660, 215] on select "Select Account Type Brokerage Cash on Hand Certificates of Deposit Checking Acc…" at bounding box center [783, 229] width 254 height 28
click at [927, 231] on line "submit" at bounding box center [927, 228] width 0 height 6
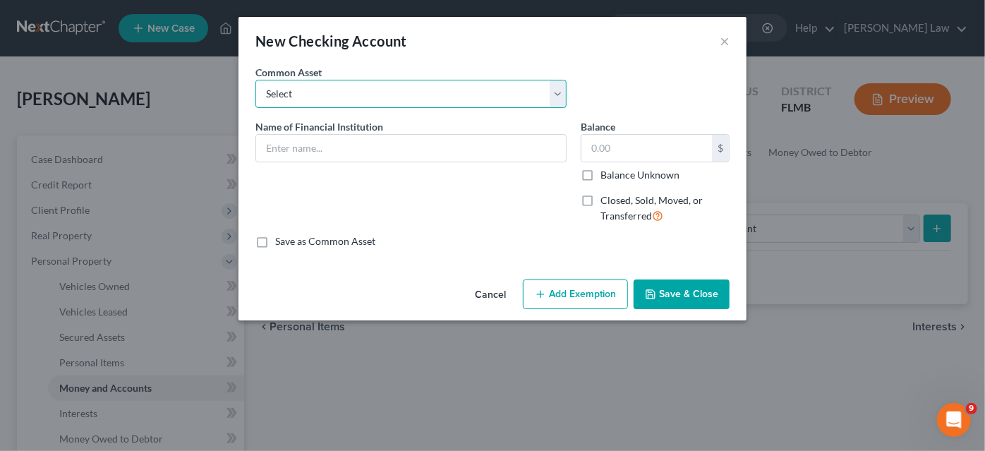
click at [299, 81] on select "Select [PERSON_NAME] Fargo Bank VyStar Credit Union Bank of America Community F…" at bounding box center [410, 94] width 311 height 28
select select "1"
click at [255, 80] on select "Select [PERSON_NAME] Fargo Bank VyStar Credit Union Bank of America Community F…" at bounding box center [410, 94] width 311 height 28
type input "VyStar Credit Union"
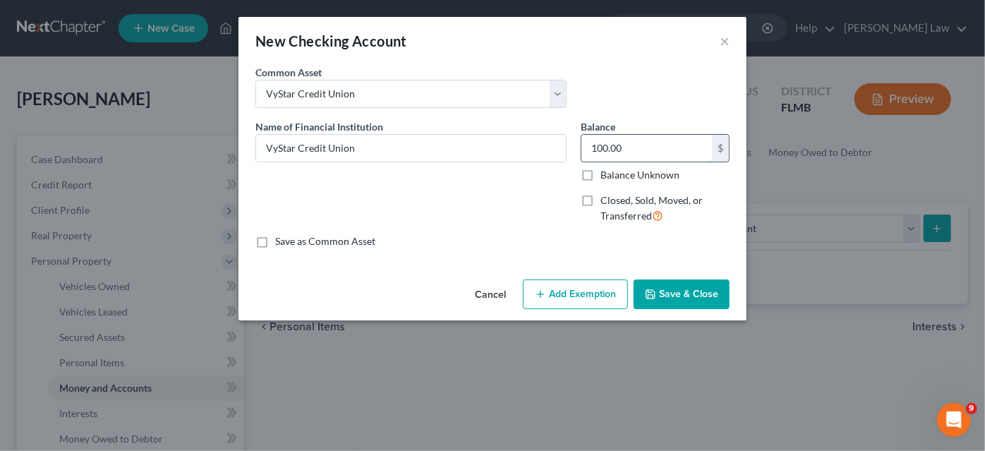
click at [621, 148] on input "100.00" at bounding box center [647, 148] width 131 height 27
type input "27.61"
click at [658, 292] on button "Save & Close" at bounding box center [682, 294] width 96 height 30
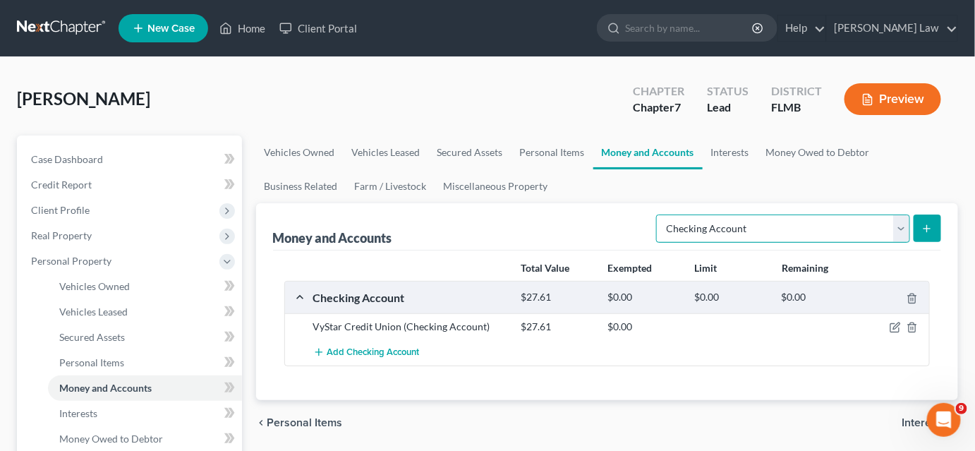
click at [790, 232] on select "Select Account Type Brokerage Cash on Hand Certificates of Deposit Checking Acc…" at bounding box center [783, 229] width 254 height 28
select select "savings"
click at [660, 215] on select "Select Account Type Brokerage Cash on Hand Certificates of Deposit Checking Acc…" at bounding box center [783, 229] width 254 height 28
click at [913, 227] on form "Select Account Type Brokerage Cash on Hand Certificates of Deposit Checking Acc…" at bounding box center [798, 229] width 285 height 29
click at [925, 225] on icon "submit" at bounding box center [927, 228] width 11 height 11
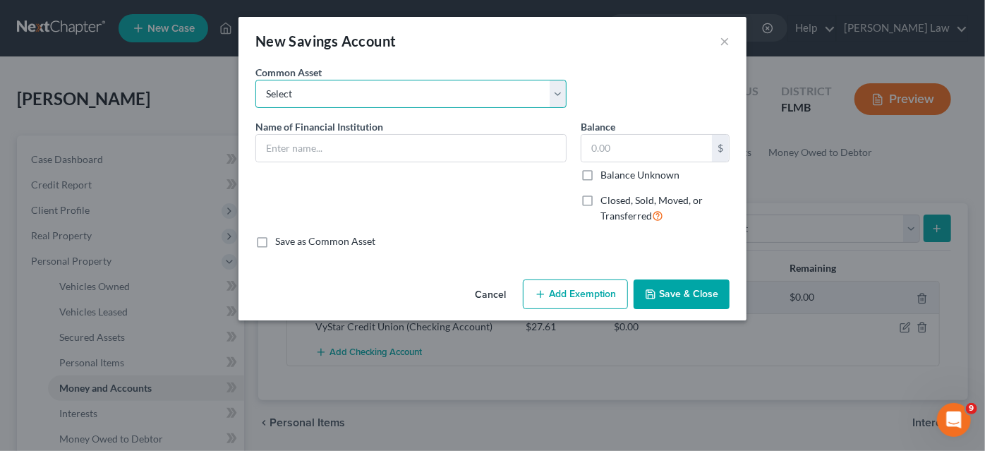
click at [287, 96] on select "Select Bank of America VyStar Credit Union [PERSON_NAME] Fargo" at bounding box center [410, 94] width 311 height 28
select select "1"
click at [255, 80] on select "Select Bank of America VyStar Credit Union [PERSON_NAME] Fargo" at bounding box center [410, 94] width 311 height 28
type input "VyStar Credit Union"
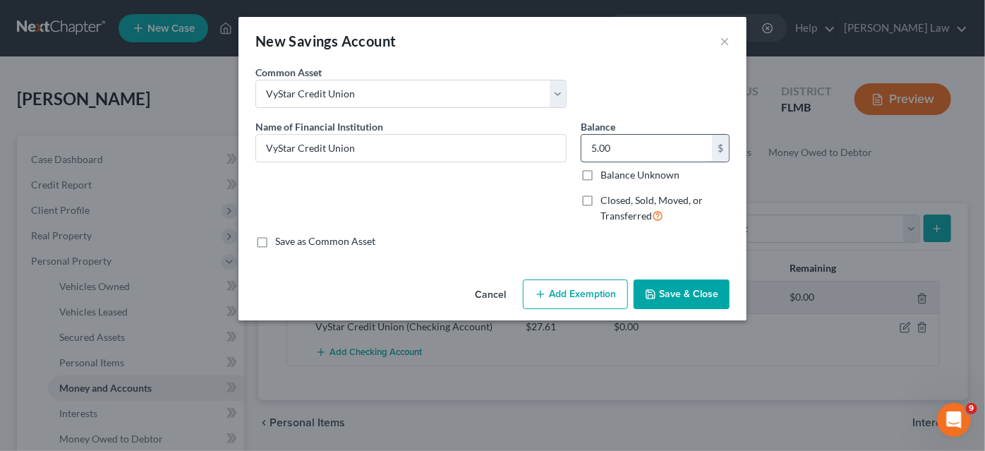
click at [619, 146] on input "5.00" at bounding box center [647, 148] width 131 height 27
type input "0.00"
click at [664, 296] on button "Save & Close" at bounding box center [682, 294] width 96 height 30
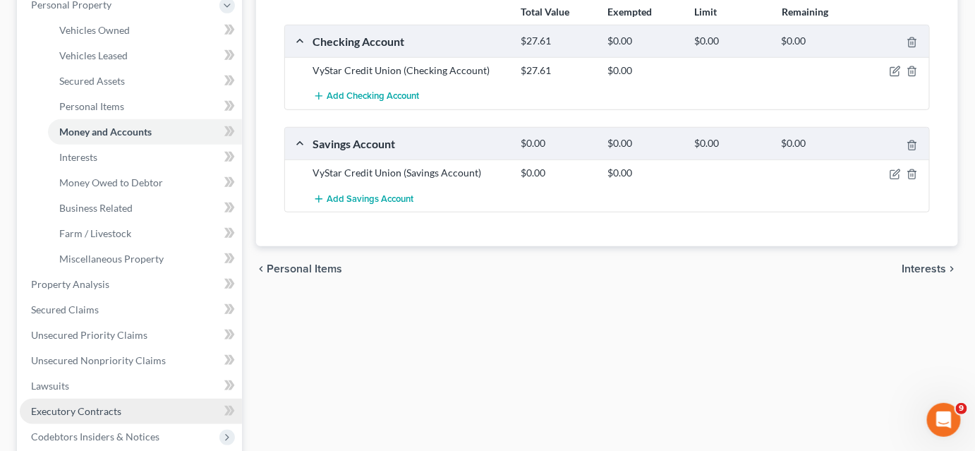
scroll to position [320, 0]
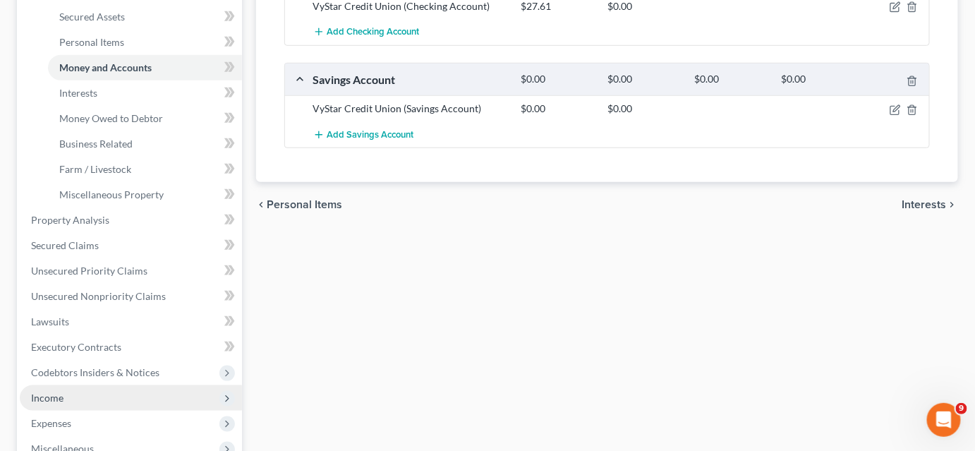
click at [114, 390] on span "Income" at bounding box center [131, 397] width 222 height 25
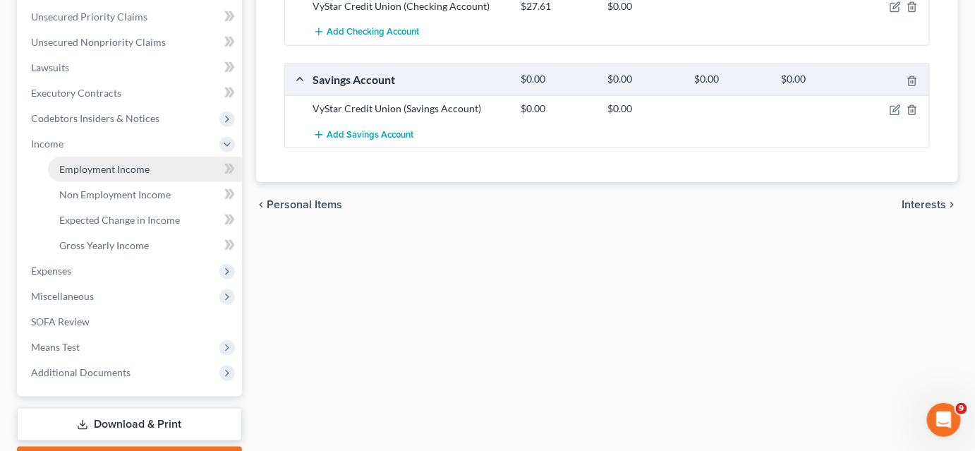
click at [111, 165] on span "Employment Income" at bounding box center [104, 169] width 90 height 12
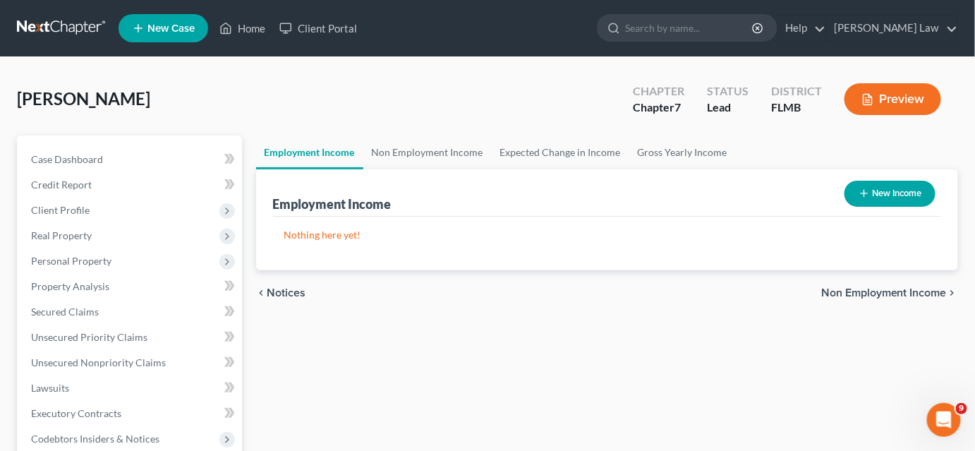
click at [873, 191] on button "New Income" at bounding box center [890, 194] width 91 height 26
select select "0"
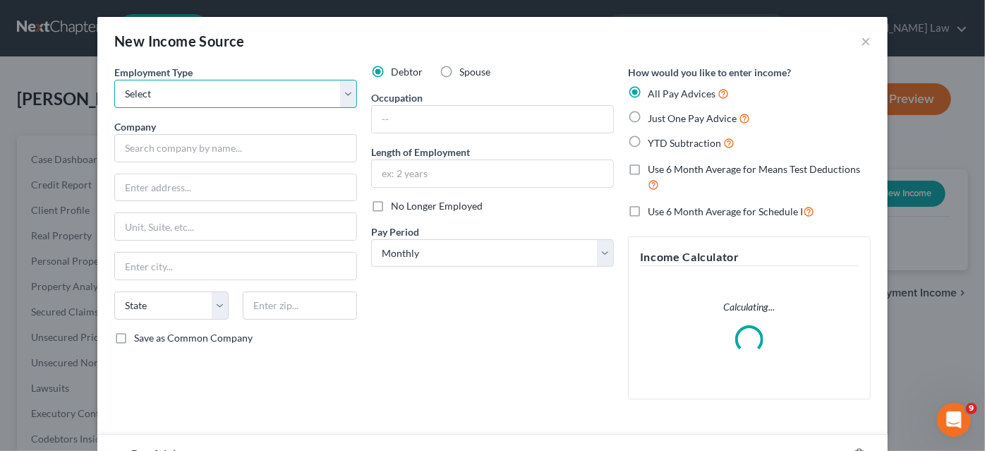
click at [162, 96] on select "Select Full or [DEMOGRAPHIC_DATA] Employment Self Employment" at bounding box center [235, 94] width 243 height 28
select select "0"
click at [114, 80] on select "Select Full or [DEMOGRAPHIC_DATA] Employment Self Employment" at bounding box center [235, 94] width 243 height 28
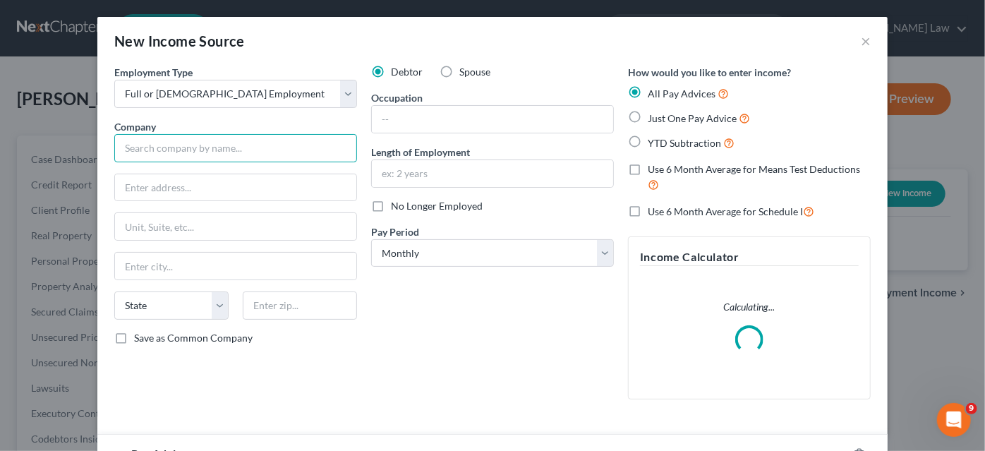
click at [171, 148] on input "text" at bounding box center [235, 148] width 243 height 28
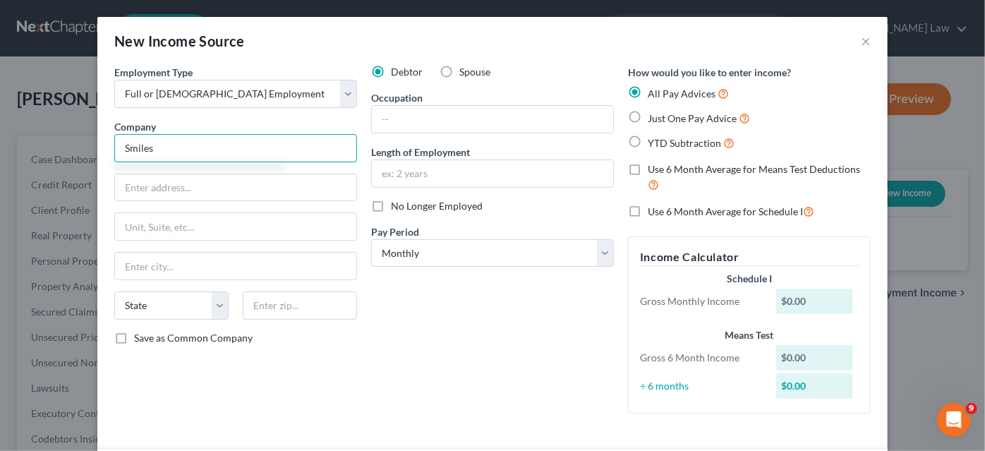
type input "Smiles"
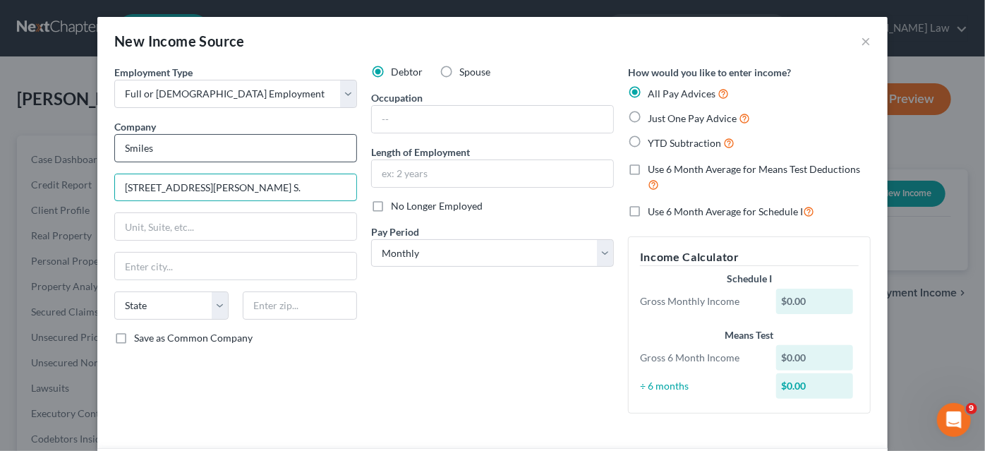
type input "[STREET_ADDRESS][PERSON_NAME] S."
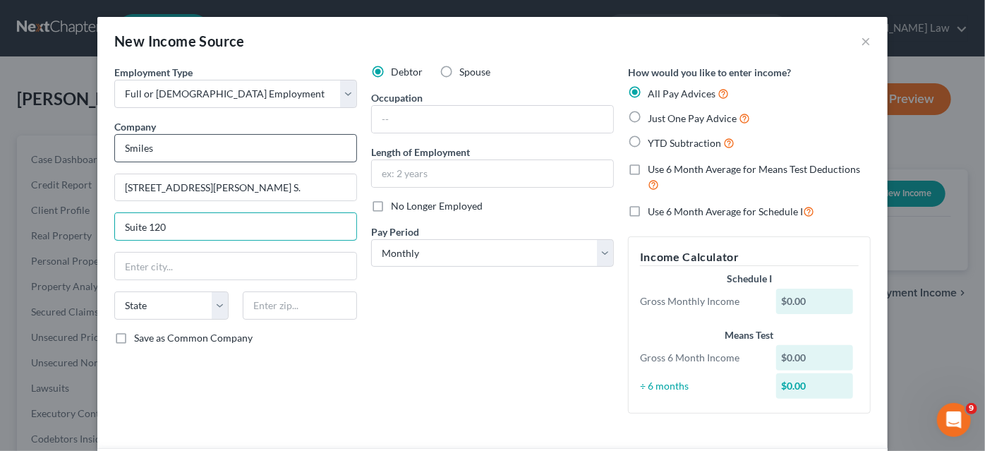
type input "Suite 120"
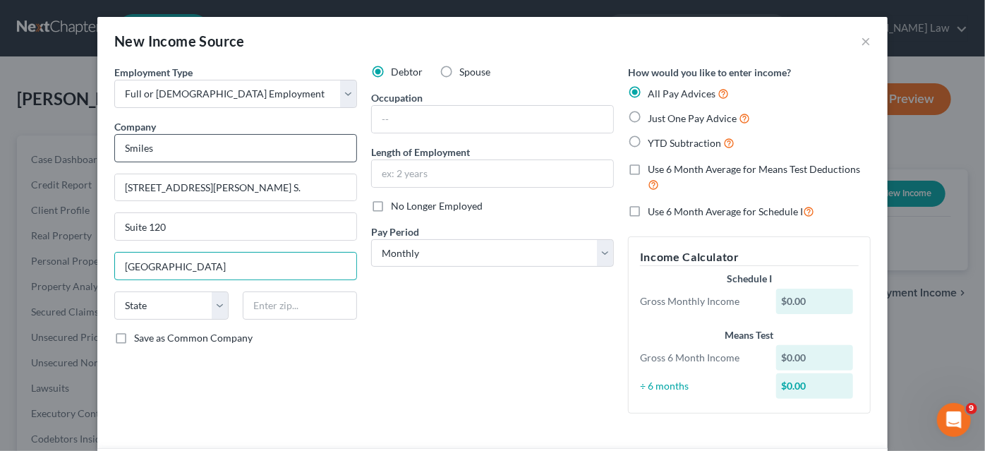
type input "[GEOGRAPHIC_DATA]"
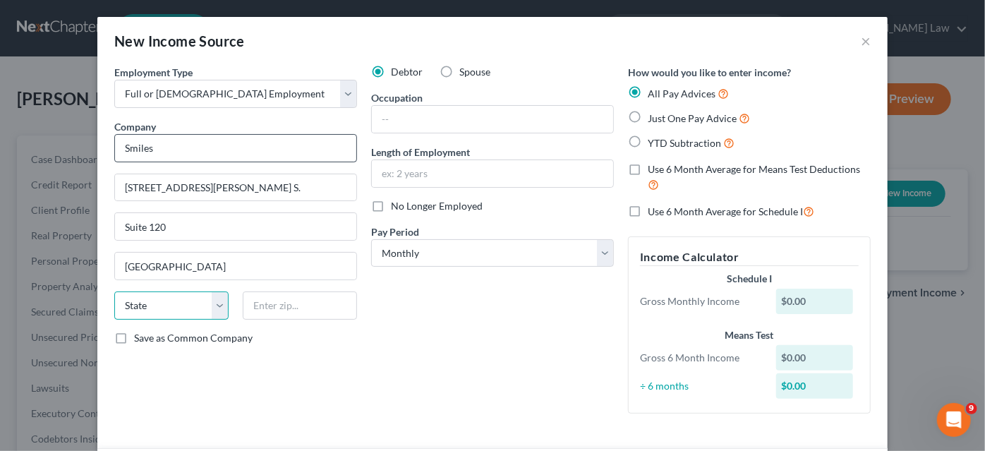
select select "9"
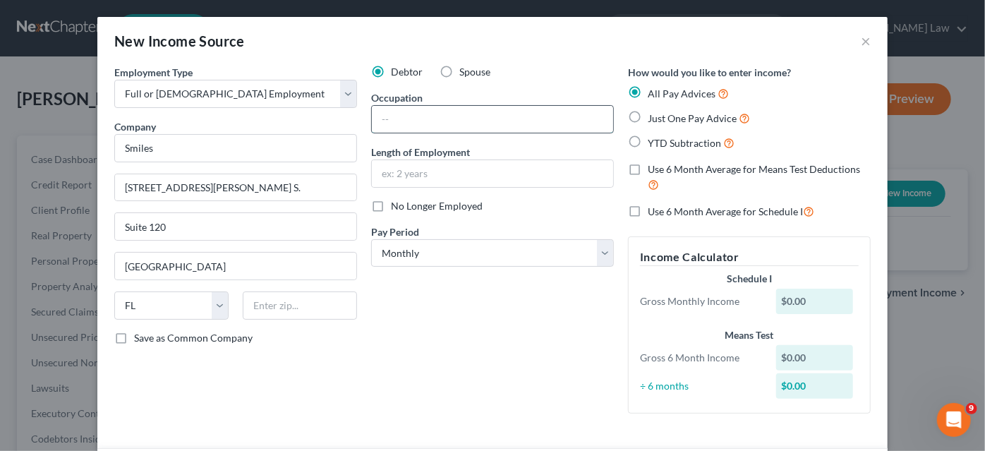
click at [399, 127] on input "text" at bounding box center [492, 119] width 241 height 27
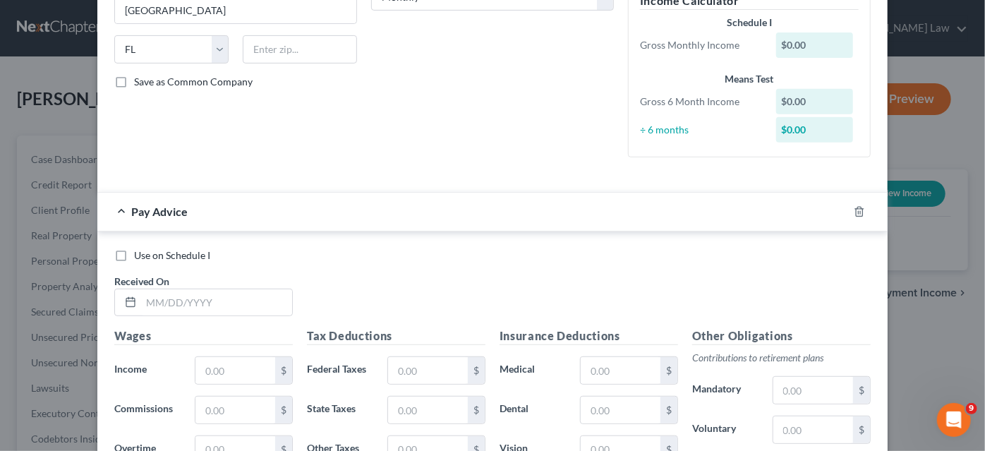
scroll to position [128, 0]
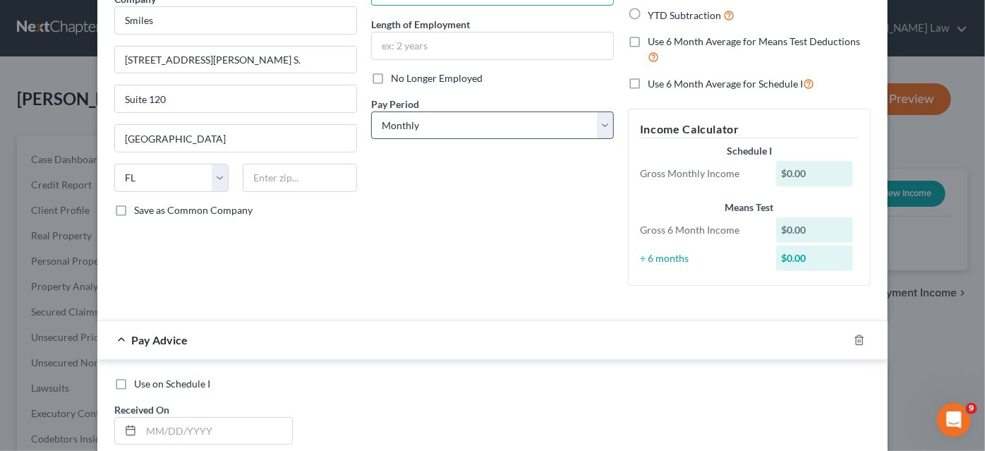
type input "Home Healthcare"
click at [445, 118] on select "Select Monthly Twice Monthly Every Other Week Weekly" at bounding box center [492, 126] width 243 height 28
select select "2"
click at [371, 112] on select "Select Monthly Twice Monthly Every Other Week Weekly" at bounding box center [492, 126] width 243 height 28
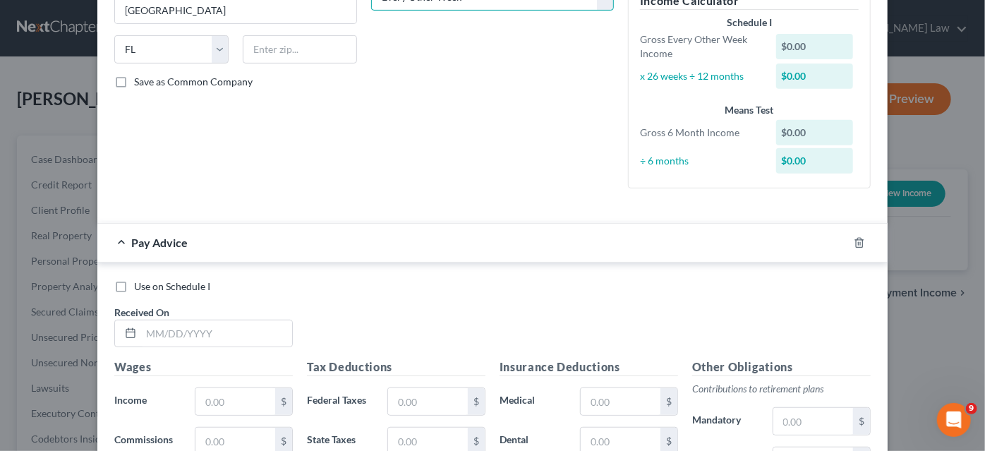
scroll to position [0, 0]
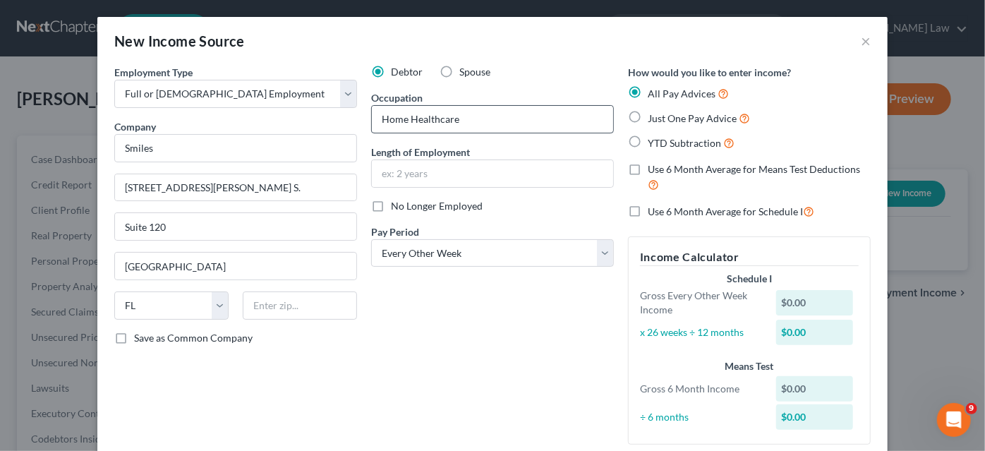
drag, startPoint x: 630, startPoint y: 114, endPoint x: 598, endPoint y: 129, distance: 34.4
click at [648, 114] on label "Just One Pay Advice" at bounding box center [699, 118] width 102 height 16
click at [654, 114] on input "Just One Pay Advice" at bounding box center [658, 114] width 9 height 9
radio input "true"
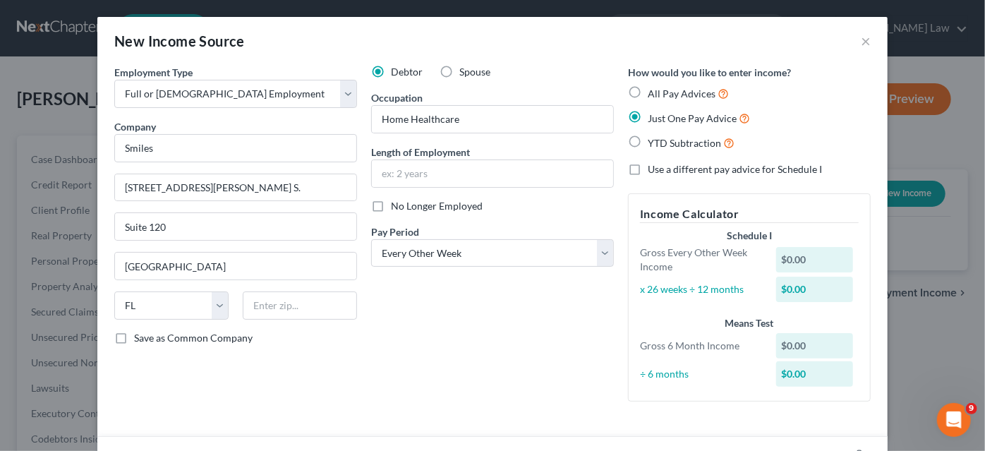
scroll to position [256, 0]
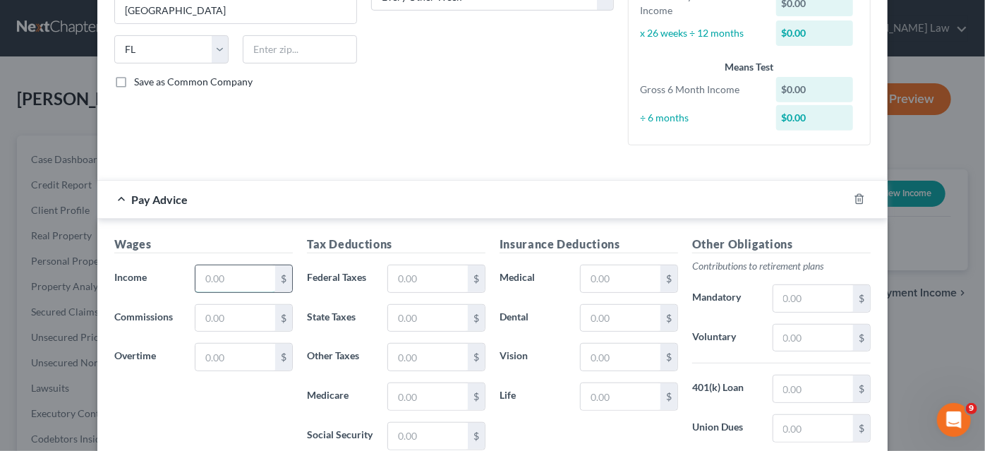
click at [243, 275] on input "text" at bounding box center [235, 278] width 80 height 27
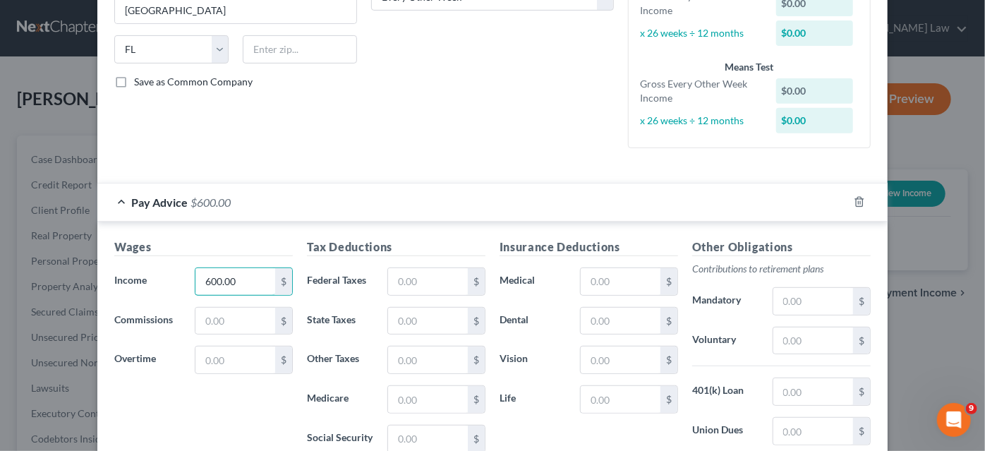
scroll to position [445, 0]
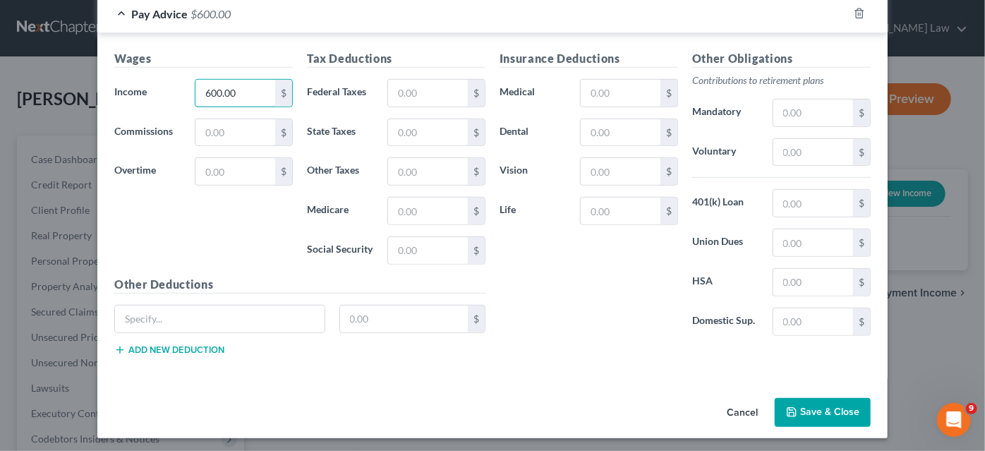
type input "600.00"
click at [801, 409] on button "Save & Close" at bounding box center [823, 413] width 96 height 30
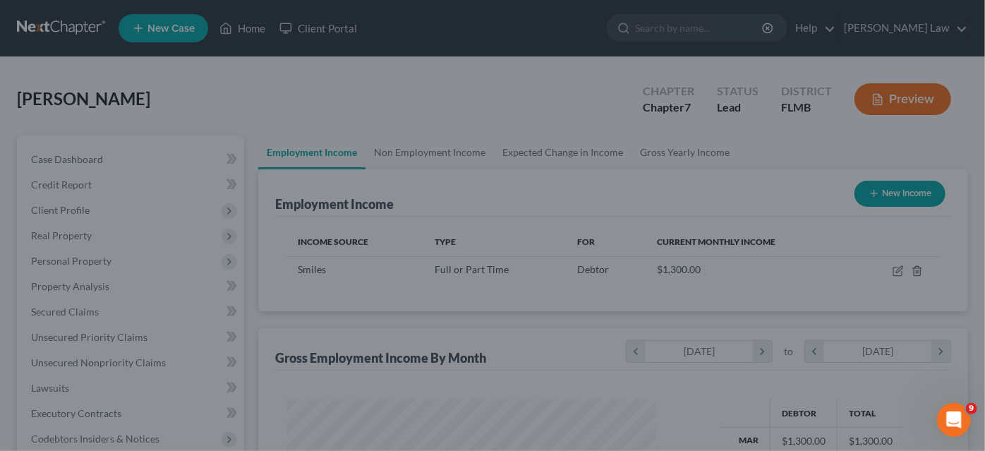
scroll to position [251, 393]
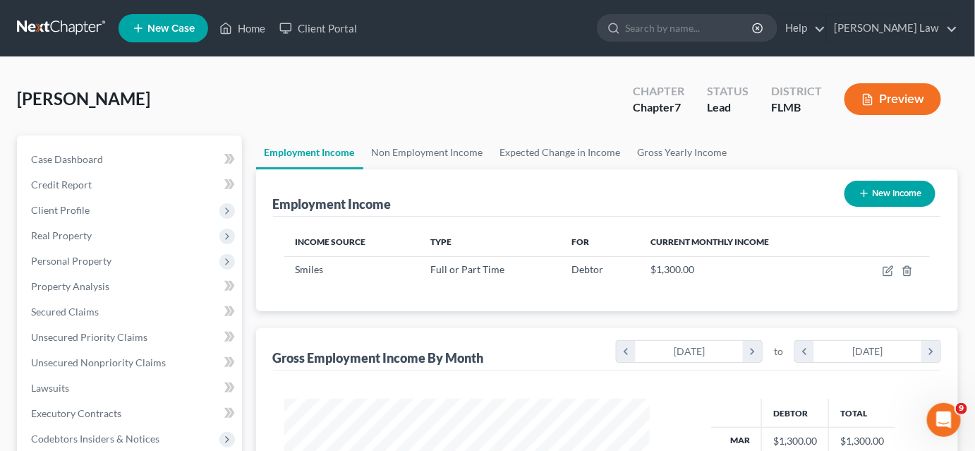
click at [875, 184] on button "New Income" at bounding box center [890, 194] width 91 height 26
select select "0"
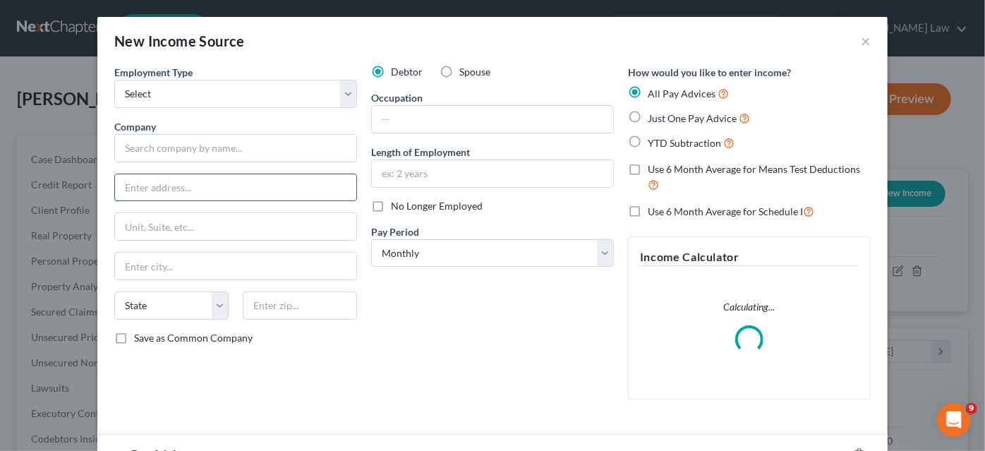
scroll to position [251, 397]
click at [157, 94] on select "Select Full or [DEMOGRAPHIC_DATA] Employment Self Employment" at bounding box center [235, 94] width 243 height 28
select select "0"
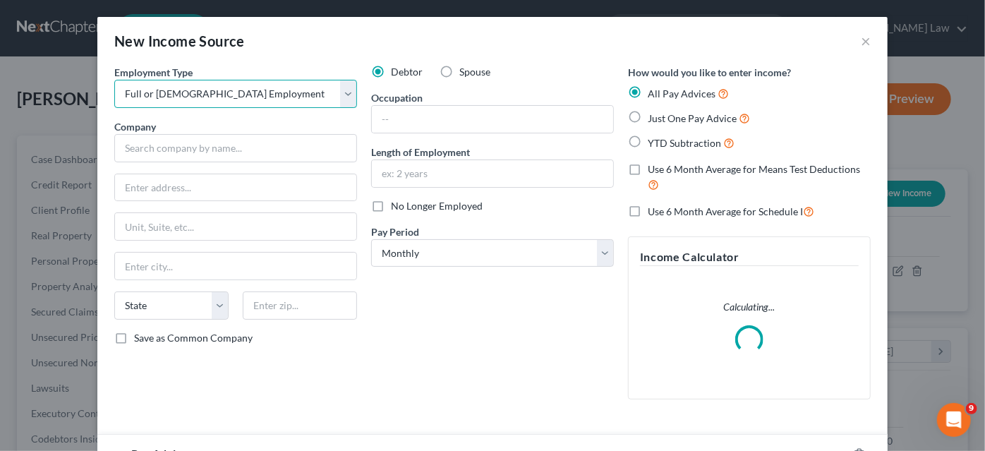
click at [114, 80] on select "Select Full or [DEMOGRAPHIC_DATA] Employment Self Employment" at bounding box center [235, 94] width 243 height 28
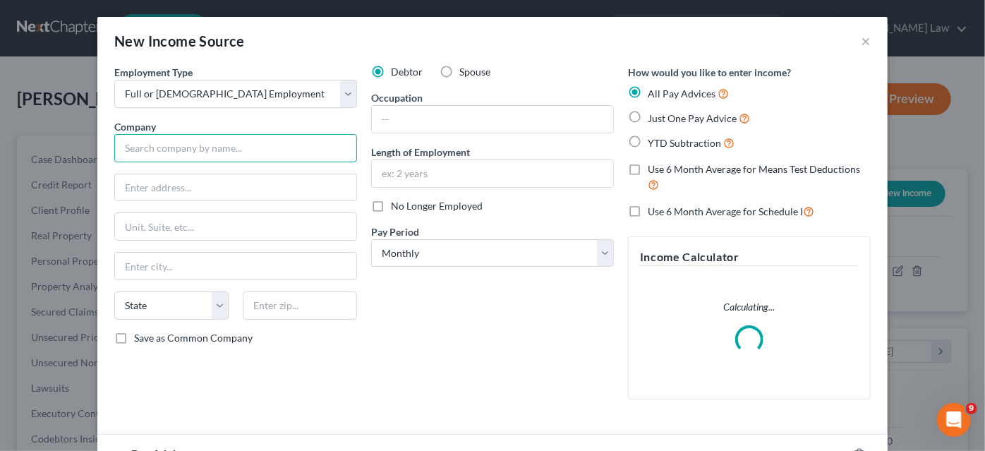
click at [175, 161] on input "text" at bounding box center [235, 148] width 243 height 28
click at [175, 152] on input "text" at bounding box center [235, 148] width 243 height 28
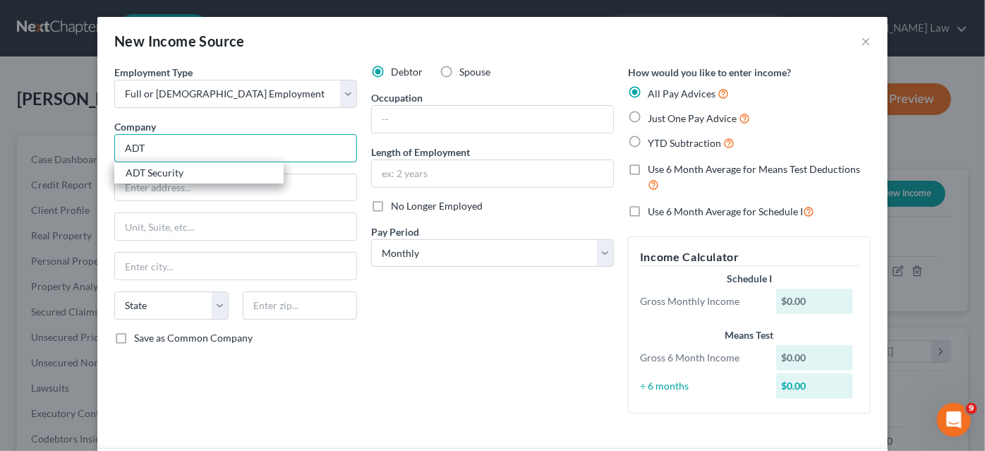
type input "ADT"
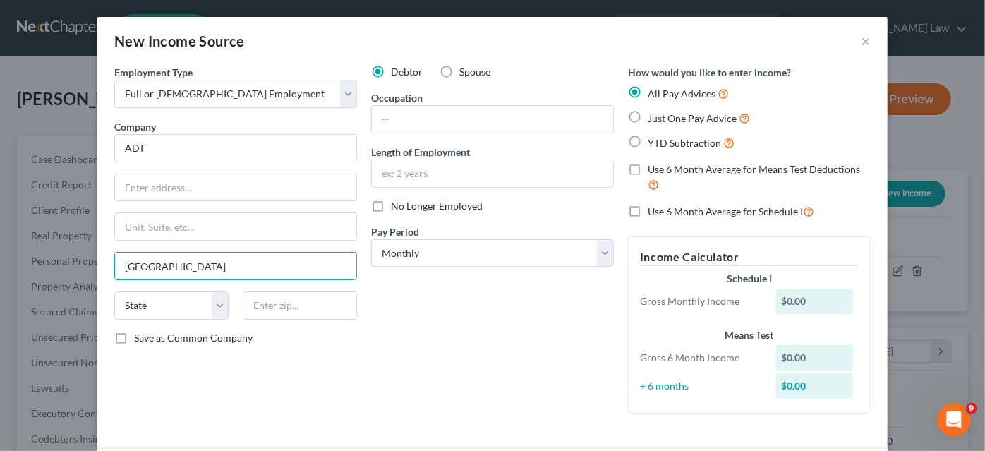
type input "[GEOGRAPHIC_DATA]"
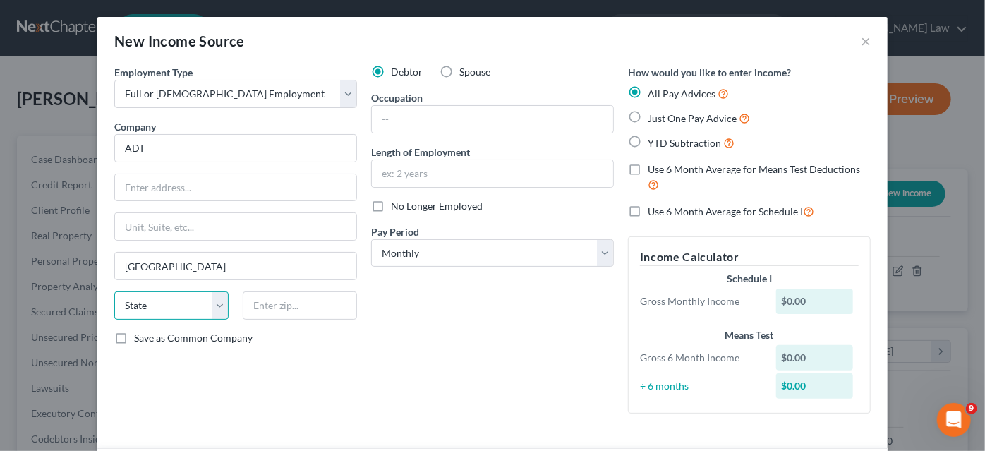
select select "9"
click at [401, 126] on input "text" at bounding box center [492, 119] width 241 height 27
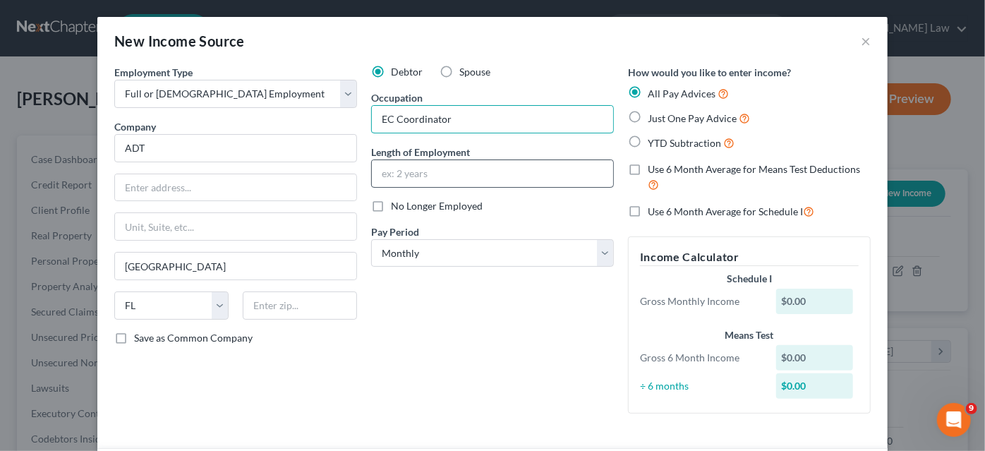
type input "EC Coordinator"
click at [378, 172] on input "text" at bounding box center [492, 173] width 241 height 27
type input "2 months"
click at [648, 115] on label "Just One Pay Advice" at bounding box center [699, 118] width 102 height 16
click at [654, 115] on input "Just One Pay Advice" at bounding box center [658, 114] width 9 height 9
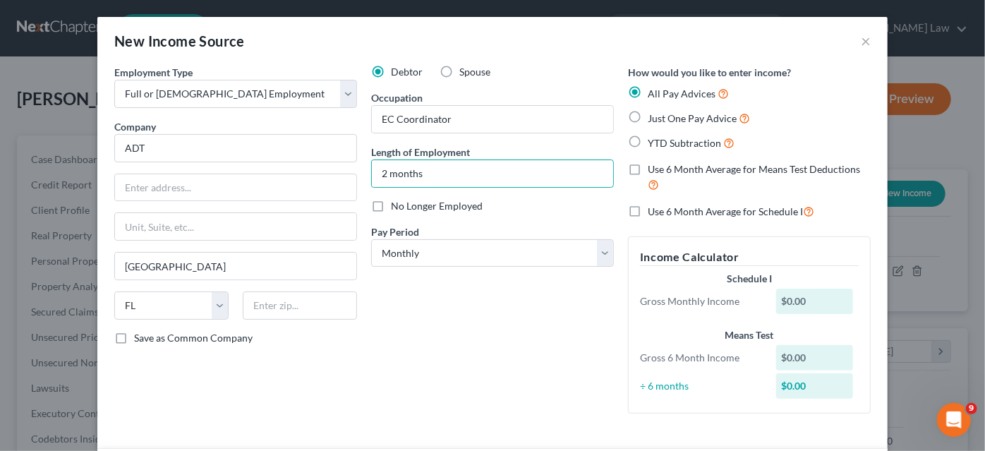
radio input "true"
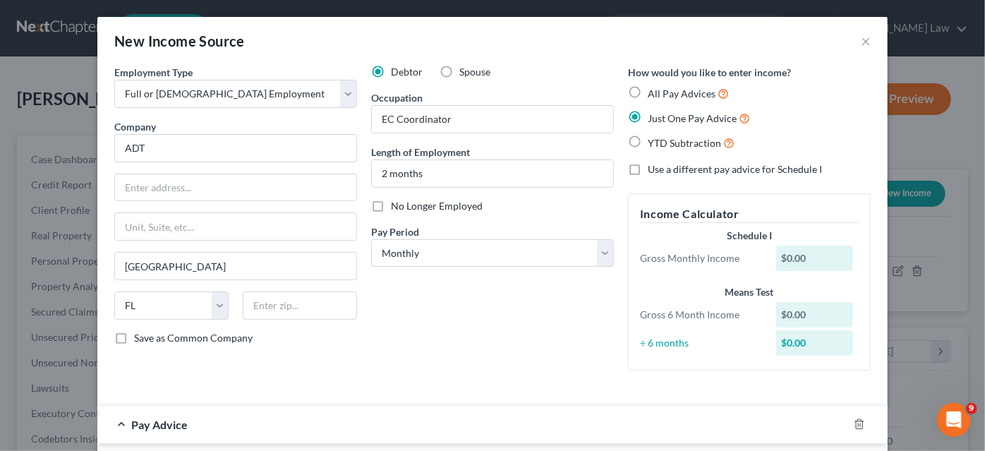
scroll to position [192, 0]
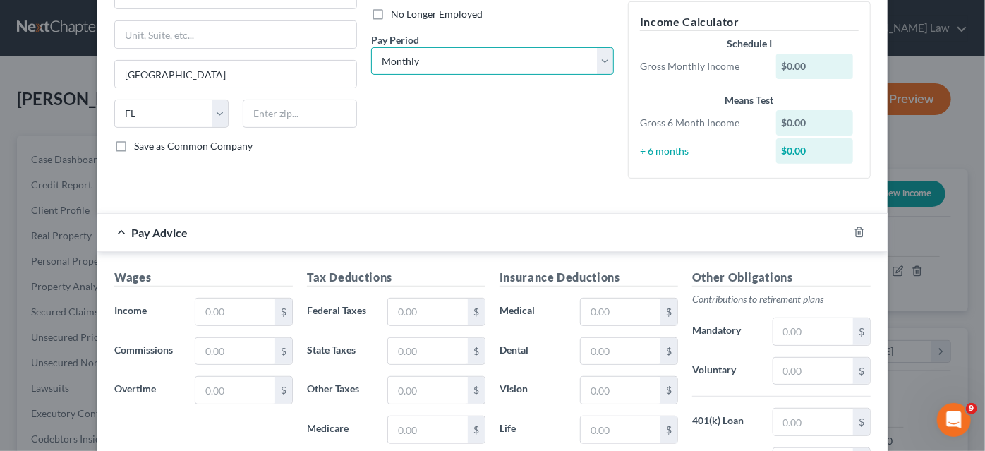
click at [394, 60] on select "Select Monthly Twice Monthly Every Other Week Weekly" at bounding box center [492, 61] width 243 height 28
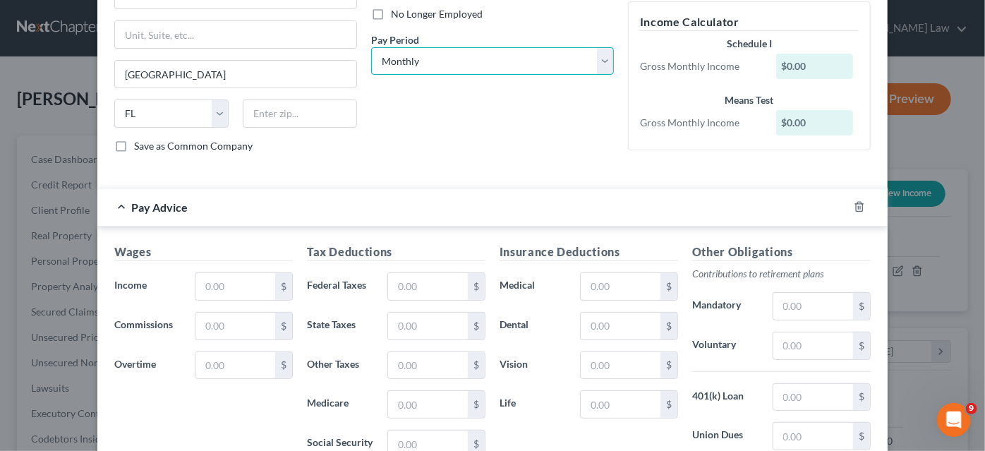
select select "2"
click at [371, 47] on select "Select Monthly Twice Monthly Every Other Week Weekly" at bounding box center [492, 61] width 243 height 28
click at [237, 280] on input "text" at bounding box center [235, 286] width 80 height 27
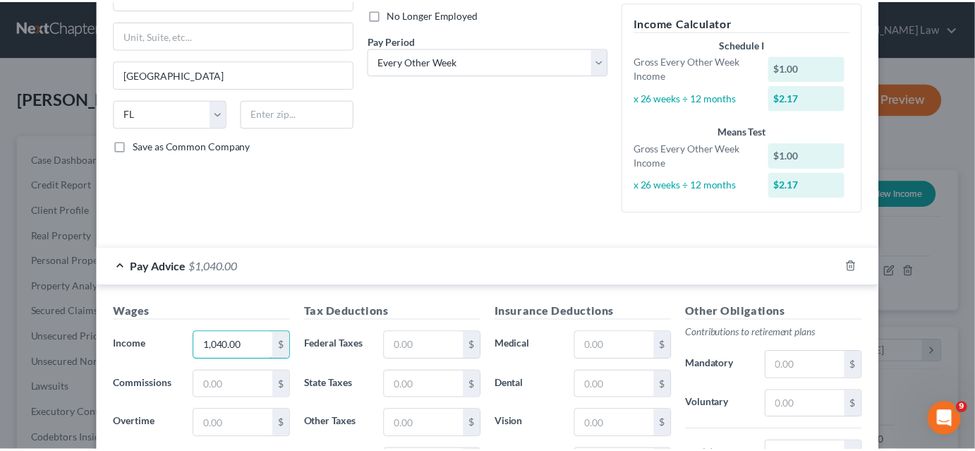
scroll to position [445, 0]
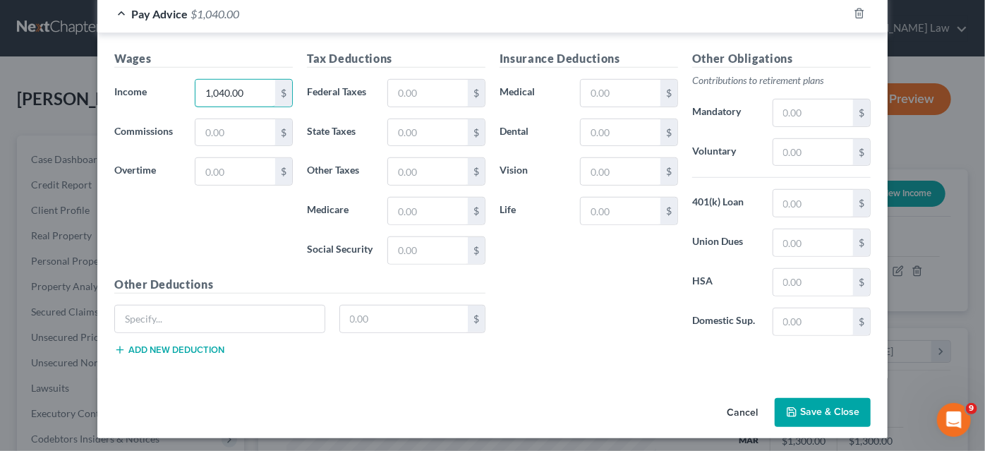
type input "1,040.00"
click at [801, 409] on button "Save & Close" at bounding box center [823, 413] width 96 height 30
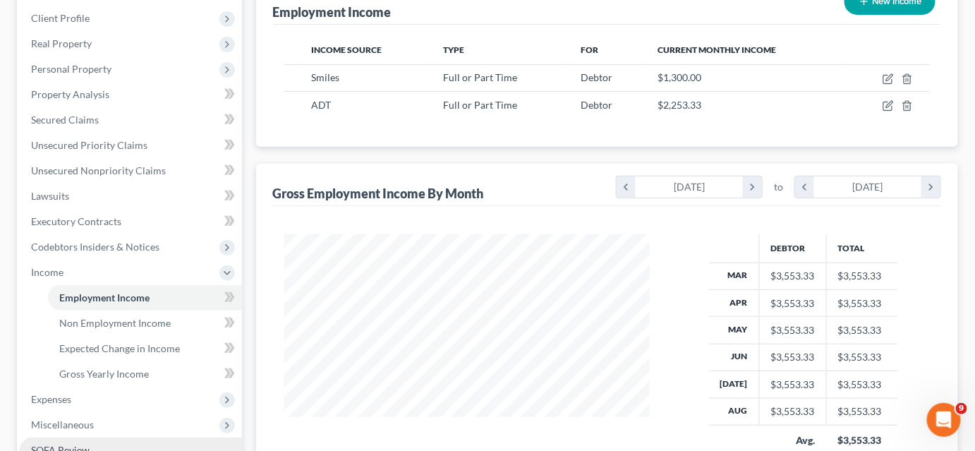
scroll to position [320, 0]
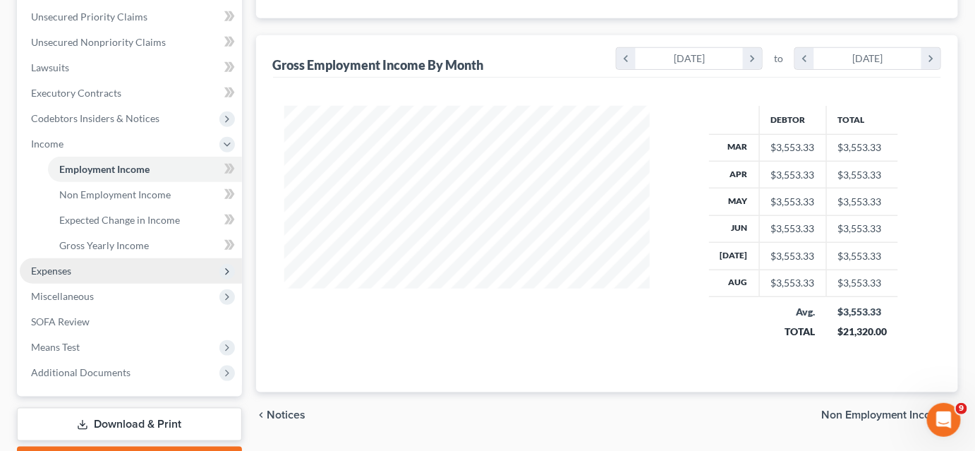
click at [67, 273] on span "Expenses" at bounding box center [51, 271] width 40 height 12
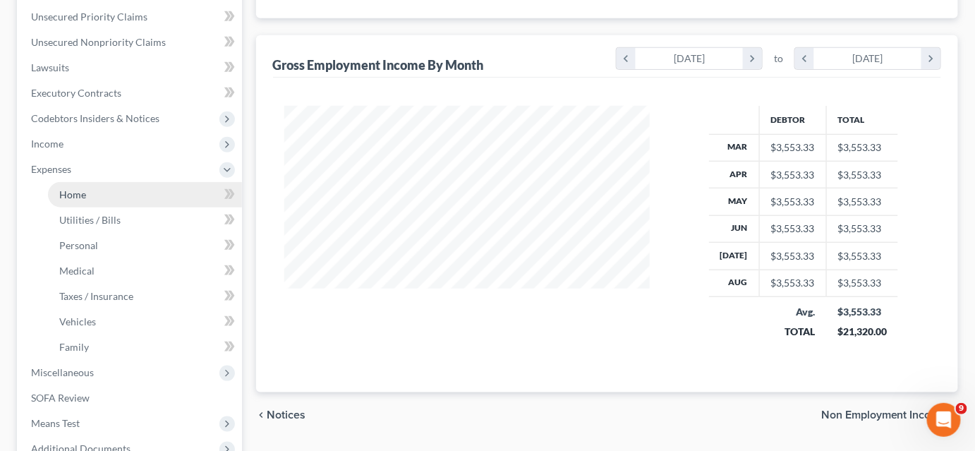
click at [85, 197] on span "Home" at bounding box center [72, 194] width 27 height 12
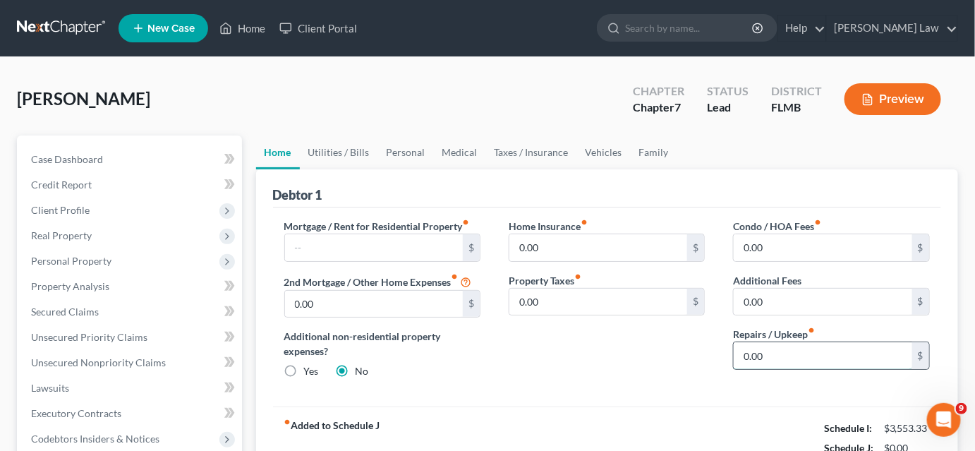
click at [747, 347] on input "0.00" at bounding box center [823, 355] width 179 height 27
type input "50.00"
click at [353, 152] on link "Utilities / Bills" at bounding box center [339, 153] width 78 height 34
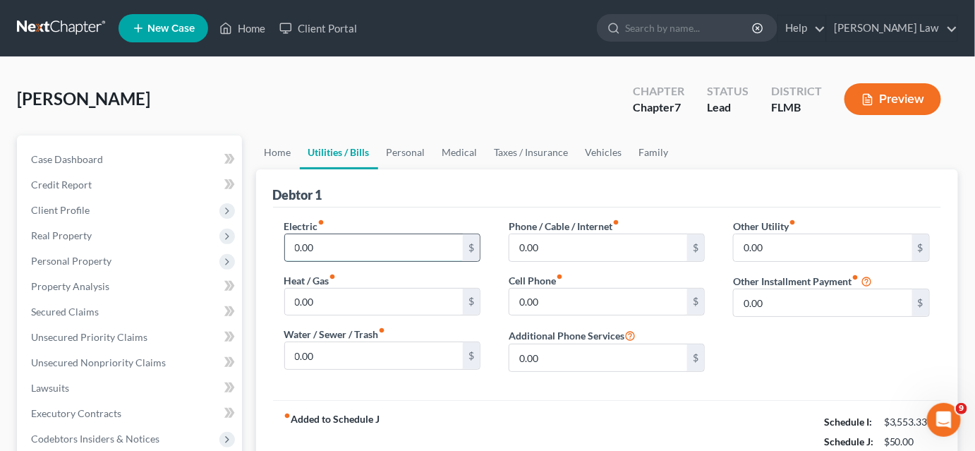
click at [376, 250] on input "0.00" at bounding box center [374, 247] width 179 height 27
type input "100.00"
click at [333, 353] on input "0.00" at bounding box center [374, 355] width 179 height 27
type input "1"
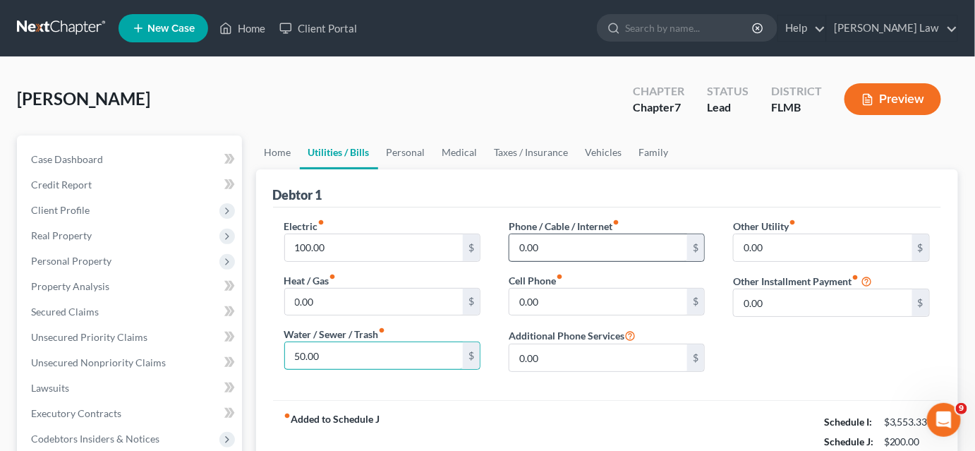
type input "50.00"
click at [551, 254] on input "0.00" at bounding box center [599, 247] width 179 height 27
type input "50.00"
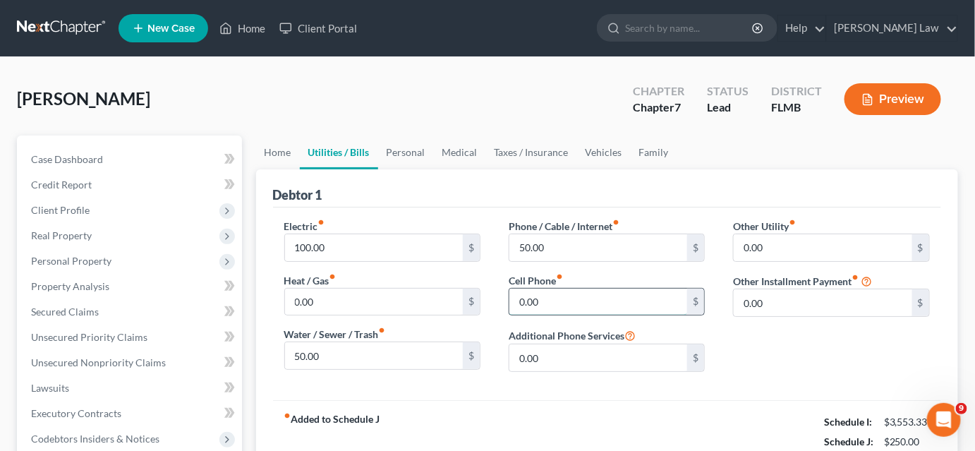
click at [543, 296] on input "0.00" at bounding box center [599, 302] width 179 height 27
type input "50.00"
click at [416, 151] on link "Personal" at bounding box center [406, 153] width 56 height 34
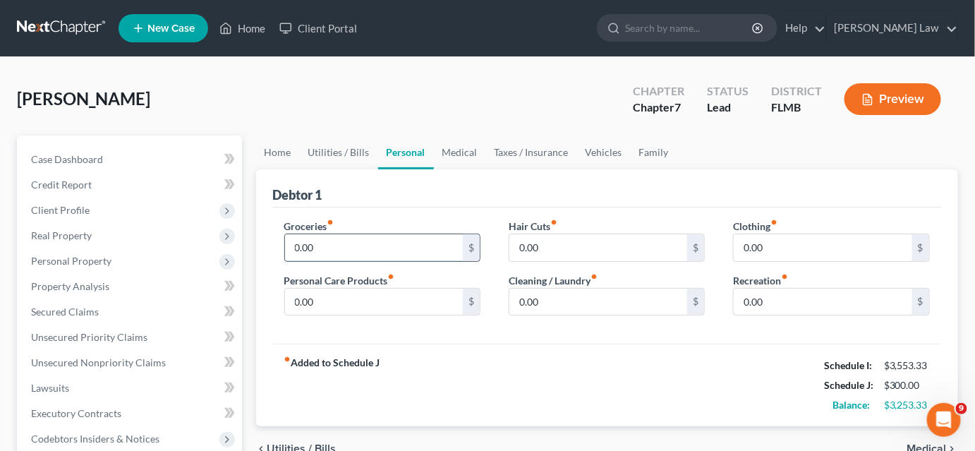
click at [334, 243] on input "0.00" at bounding box center [374, 247] width 179 height 27
type input "400.00"
click at [332, 155] on link "Utilities / Bills" at bounding box center [339, 153] width 78 height 34
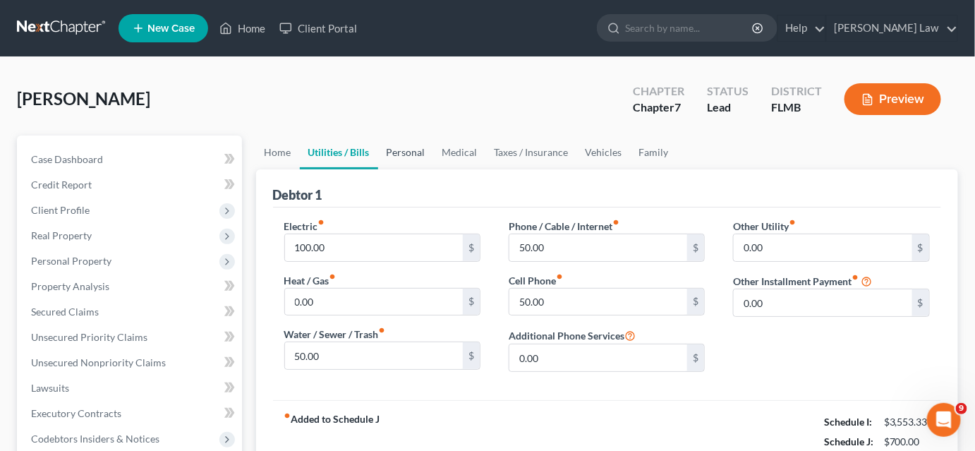
click at [418, 158] on link "Personal" at bounding box center [406, 153] width 56 height 34
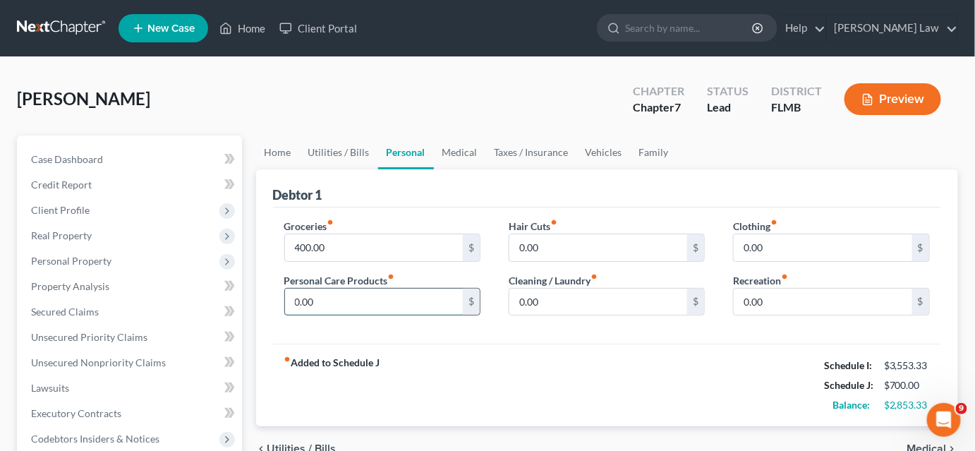
click at [353, 302] on input "0.00" at bounding box center [374, 302] width 179 height 27
type input "40.00"
click at [526, 251] on input "0.00" at bounding box center [599, 247] width 179 height 27
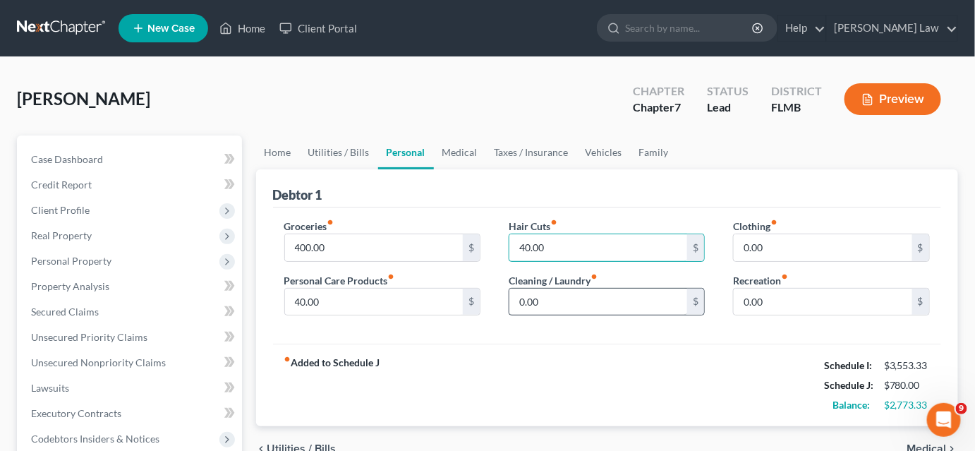
type input "40.00"
click at [542, 293] on input "0.00" at bounding box center [599, 302] width 179 height 27
type input "100.00"
click at [773, 254] on input "0.00" at bounding box center [823, 247] width 179 height 27
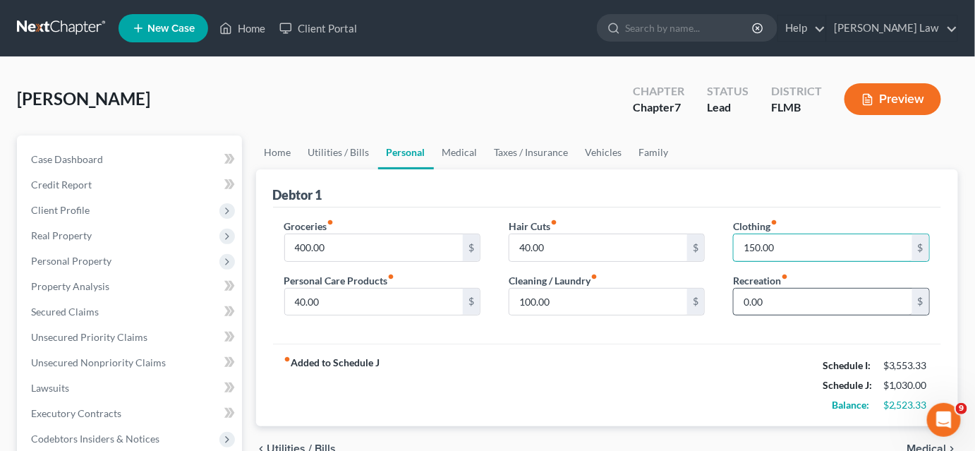
type input "150.00"
click at [769, 304] on input "0.00" at bounding box center [823, 302] width 179 height 27
type input "150.00"
click at [456, 150] on link "Medical" at bounding box center [460, 153] width 52 height 34
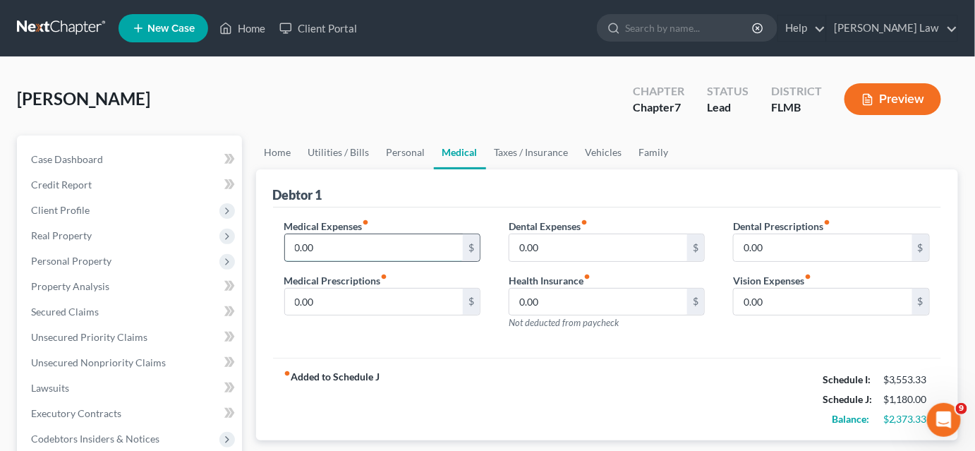
click at [344, 246] on input "0.00" at bounding box center [374, 247] width 179 height 27
click at [340, 297] on input "0.00" at bounding box center [374, 302] width 179 height 27
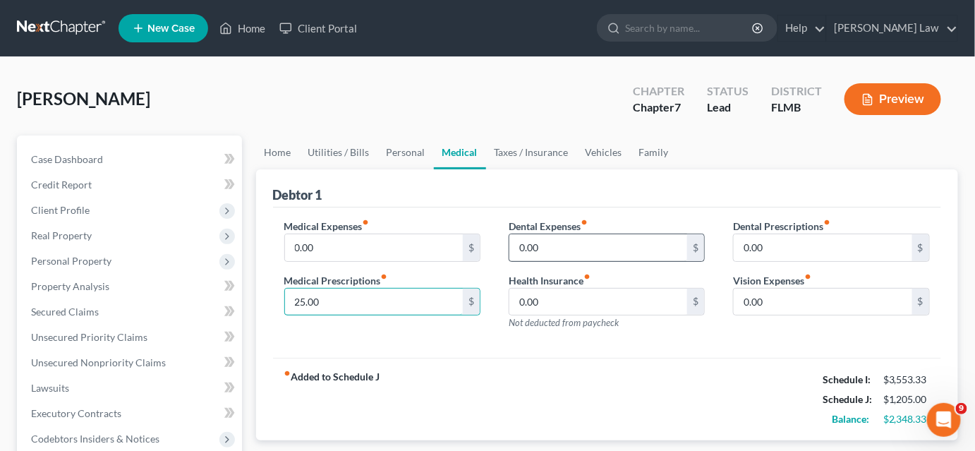
type input "25.00"
click at [541, 253] on input "0.00" at bounding box center [599, 247] width 179 height 27
type input "31.28"
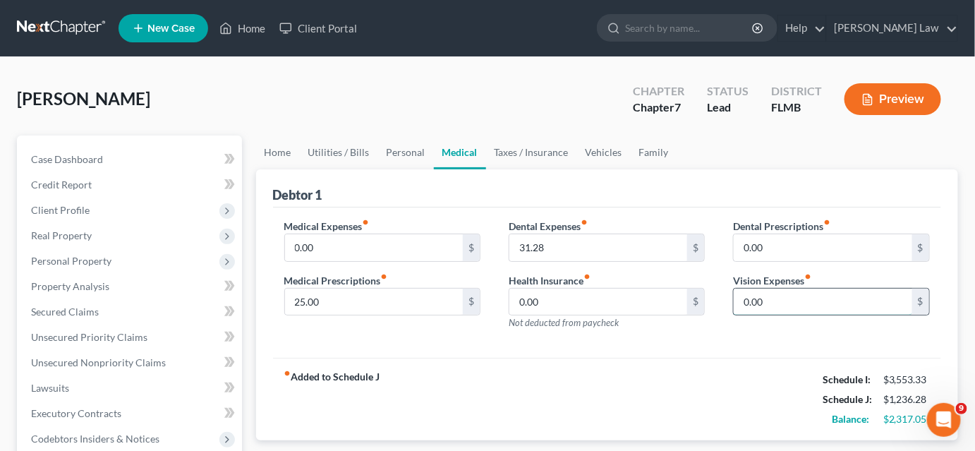
click at [762, 299] on input "0.00" at bounding box center [823, 302] width 179 height 27
type input "6.88"
click at [598, 299] on input "0.00" at bounding box center [599, 302] width 179 height 27
type input "126.36"
click at [508, 154] on link "Taxes / Insurance" at bounding box center [531, 153] width 91 height 34
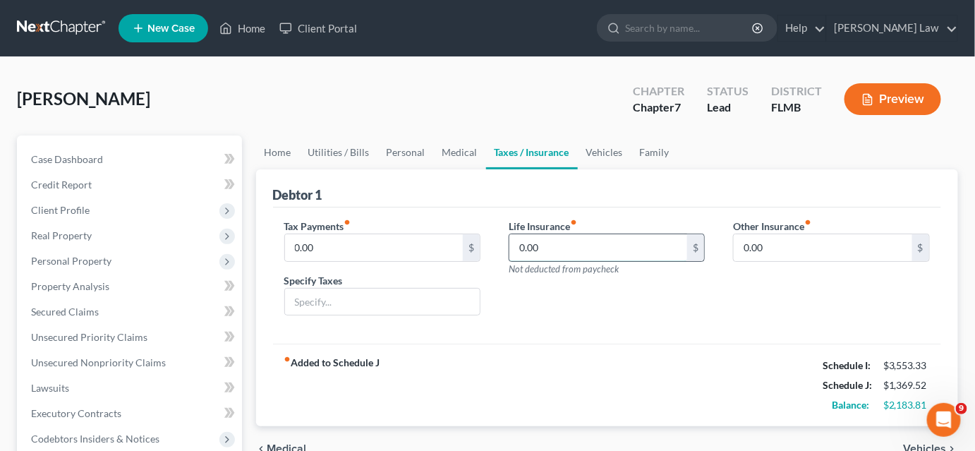
click at [575, 245] on input "0.00" at bounding box center [599, 247] width 179 height 27
type input "3.53"
click at [588, 147] on link "Vehicles" at bounding box center [605, 153] width 54 height 34
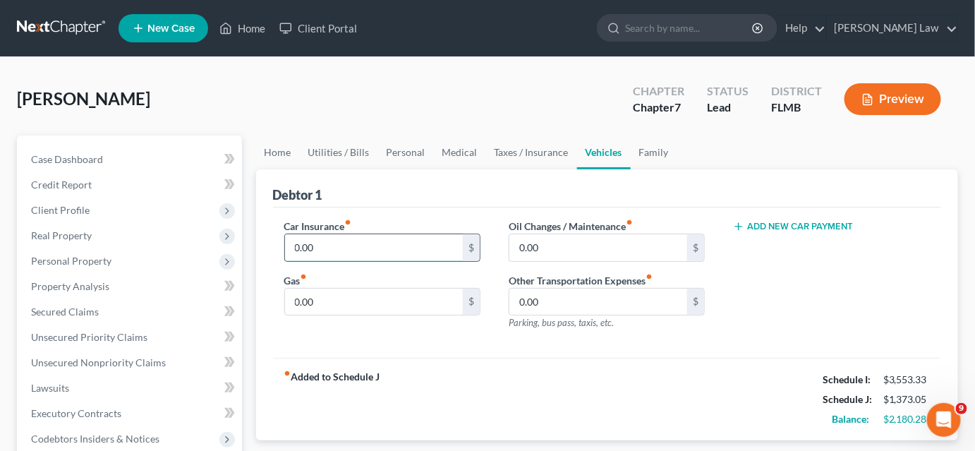
click at [347, 253] on input "0.00" at bounding box center [374, 247] width 179 height 27
type input "220.00"
click at [323, 294] on input "0.00" at bounding box center [374, 302] width 179 height 27
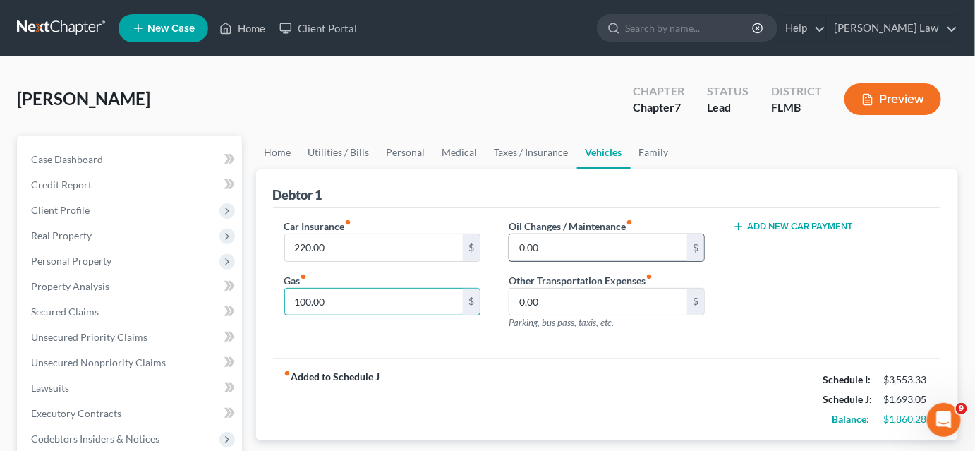
type input "100.00"
click at [560, 248] on input "0.00" at bounding box center [599, 247] width 179 height 27
type input "150.00"
click at [645, 146] on link "Family" at bounding box center [654, 153] width 47 height 34
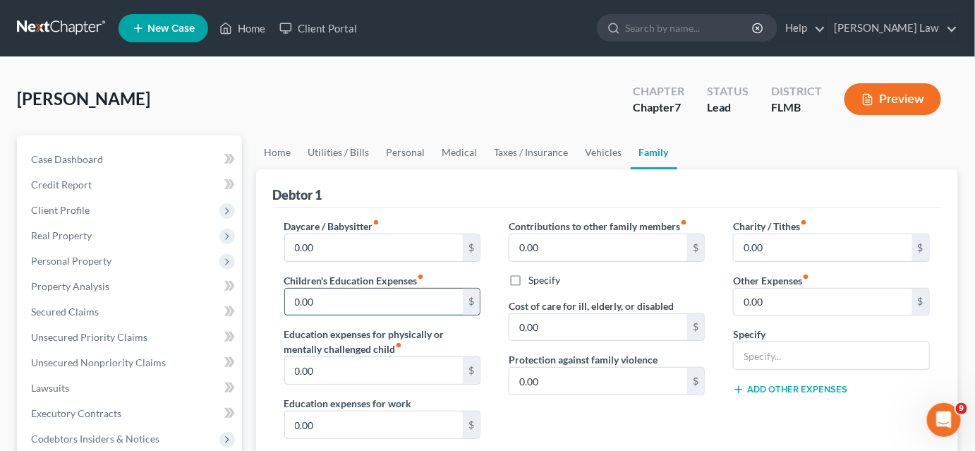
click at [366, 294] on input "0.00" at bounding box center [374, 302] width 179 height 27
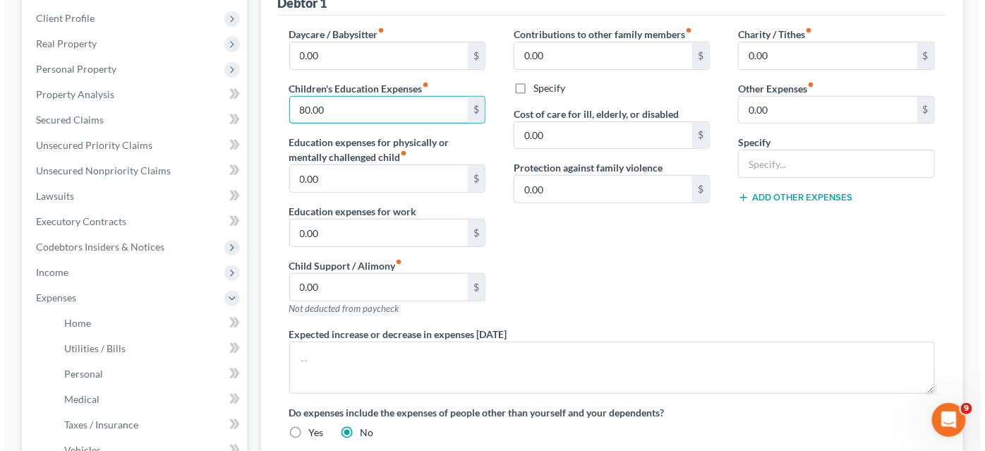
scroll to position [449, 0]
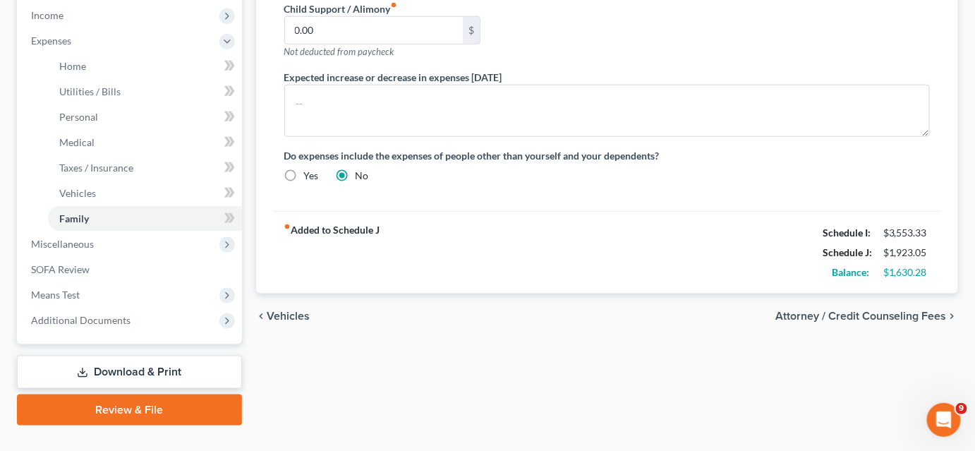
type input "80.00"
click at [148, 368] on link "Download & Print" at bounding box center [129, 372] width 225 height 33
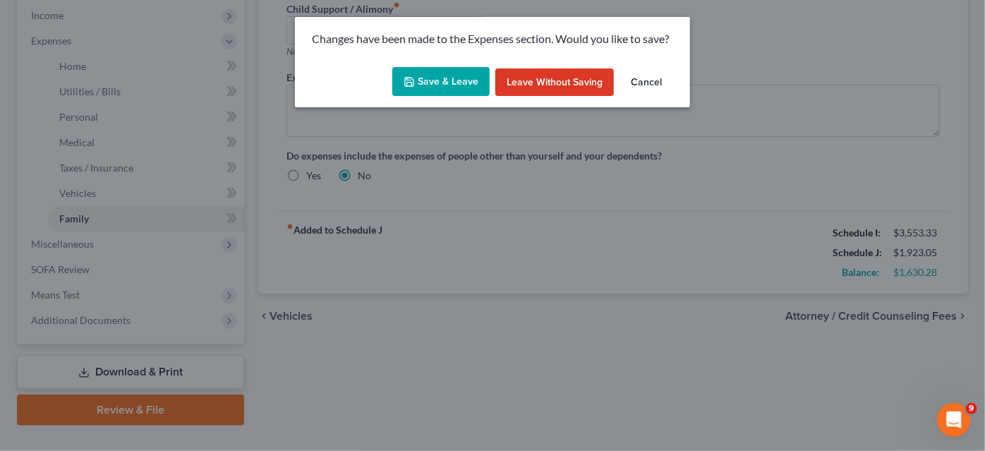
click at [404, 86] on button "Save & Leave" at bounding box center [440, 82] width 97 height 30
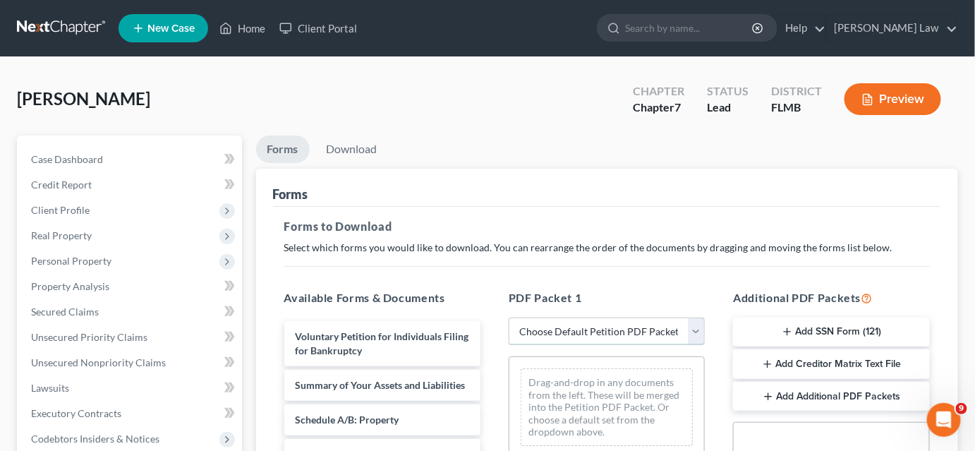
click at [555, 337] on select "Choose Default Petition PDF Packet Complete Bankruptcy Petition (all forms and …" at bounding box center [607, 332] width 196 height 28
select select "0"
click at [509, 318] on select "Choose Default Petition PDF Packet Complete Bankruptcy Petition (all forms and …" at bounding box center [607, 332] width 196 height 28
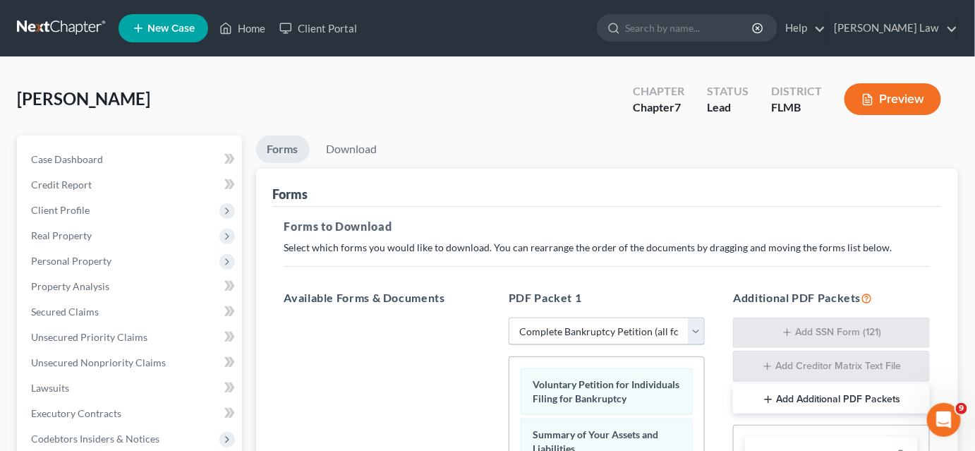
scroll to position [192, 0]
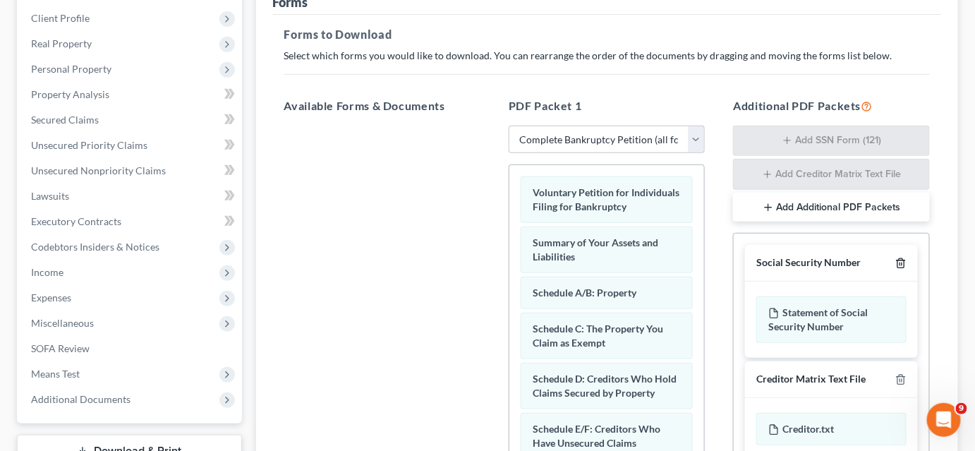
click at [901, 261] on icon "button" at bounding box center [901, 263] width 11 height 11
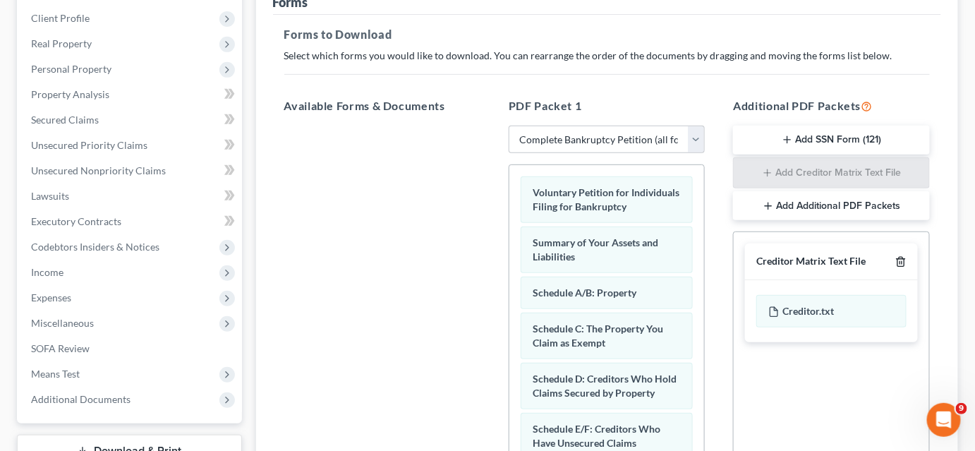
click at [901, 261] on icon "button" at bounding box center [901, 261] width 11 height 11
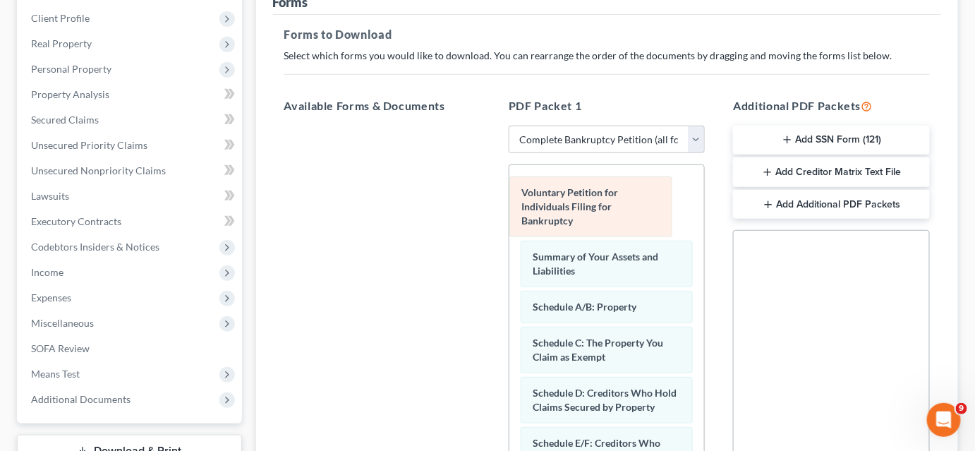
drag, startPoint x: 577, startPoint y: 212, endPoint x: 366, endPoint y: 188, distance: 212.4
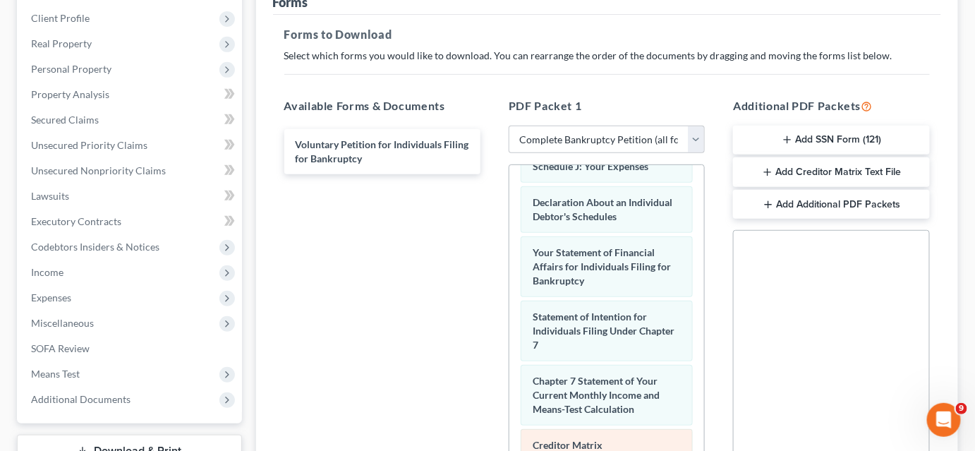
scroll to position [557, 0]
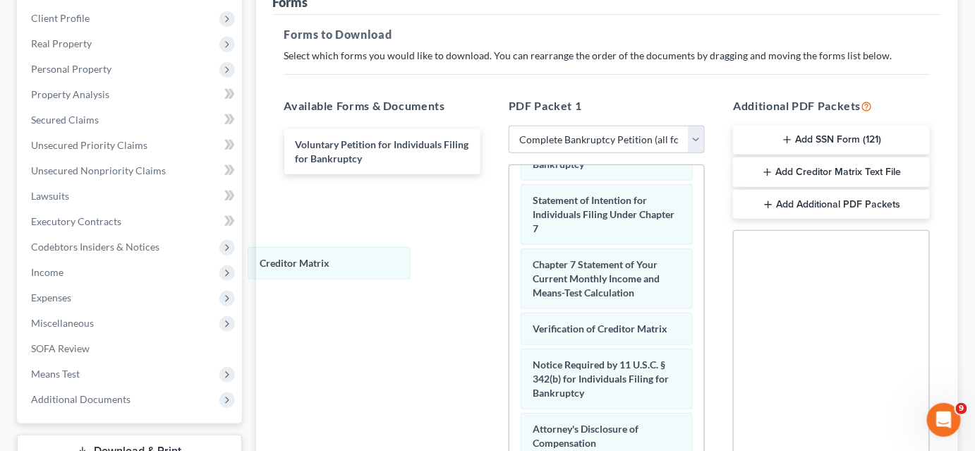
drag, startPoint x: 594, startPoint y: 289, endPoint x: 356, endPoint y: 264, distance: 239.9
click at [510, 258] on div "Creditor Matrix Summary of Your Assets and Liabilities Schedule A/B: Property S…" at bounding box center [607, 108] width 195 height 888
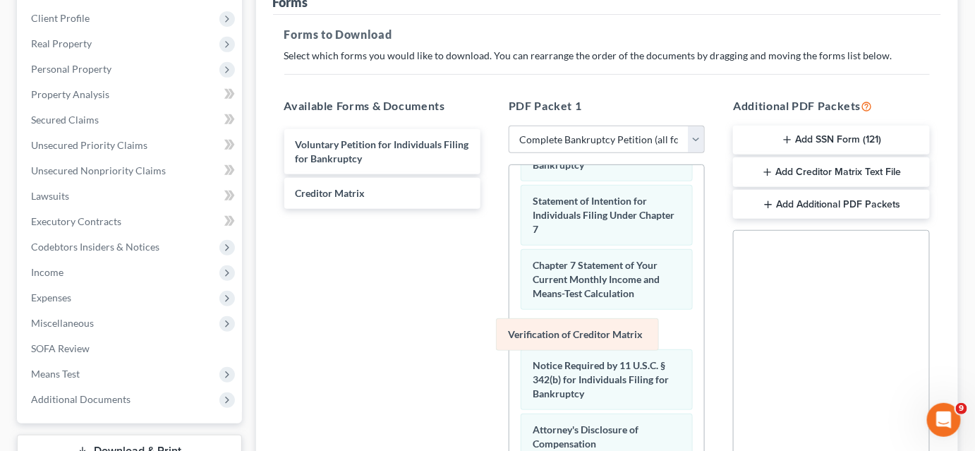
drag, startPoint x: 550, startPoint y: 323, endPoint x: 305, endPoint y: 261, distance: 253.2
click at [510, 264] on div "Verification of Creditor Matrix Summary of Your Assets and Liabilities Schedule…" at bounding box center [607, 108] width 195 height 887
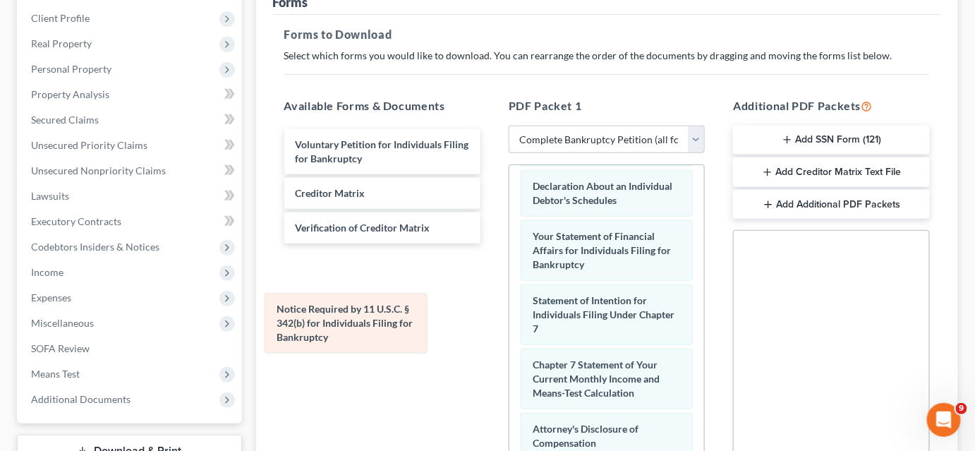
scroll to position [423, 0]
drag, startPoint x: 566, startPoint y: 378, endPoint x: 270, endPoint y: 288, distance: 309.0
click at [510, 300] on div "Notice Required by 11 U.S.C. § 342(b) for Individuals Filing for Bankruptcy Sum…" at bounding box center [607, 158] width 195 height 788
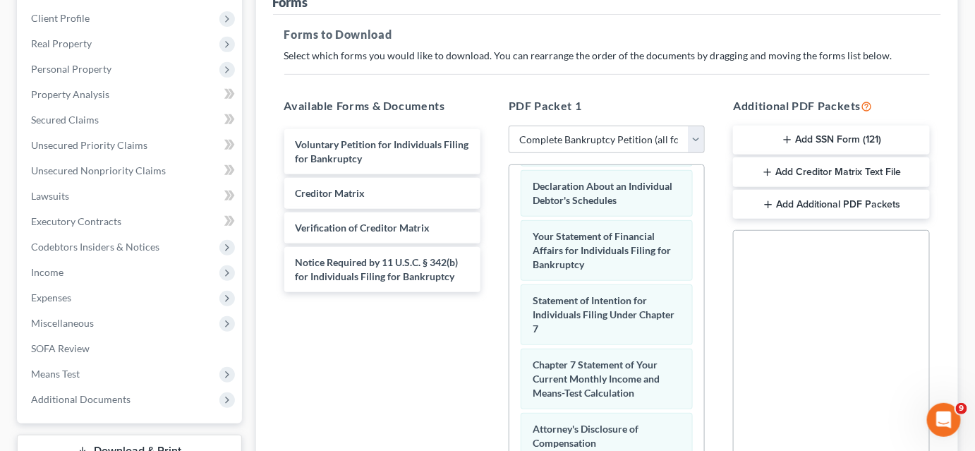
scroll to position [419, 0]
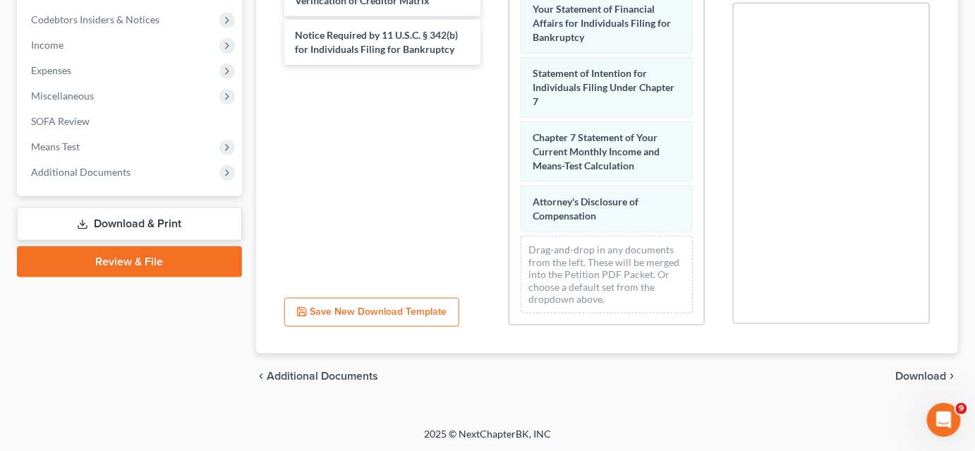
click at [909, 382] on div "chevron_left Additional Documents Download chevron_right" at bounding box center [607, 376] width 703 height 45
click at [910, 376] on span "Download" at bounding box center [921, 376] width 51 height 11
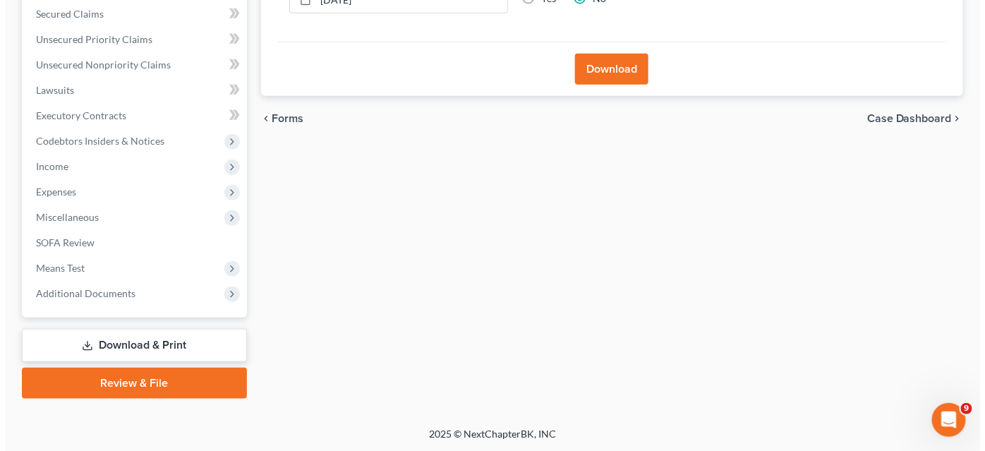
scroll to position [169, 0]
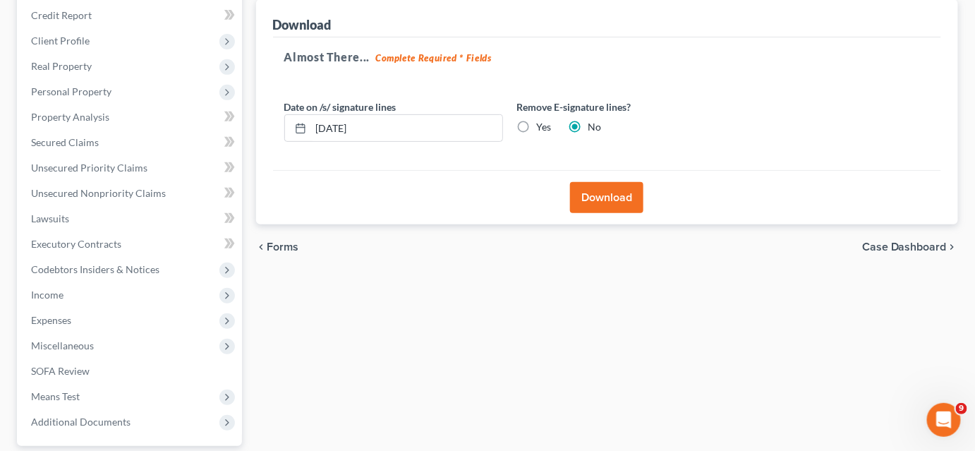
click at [596, 193] on button "Download" at bounding box center [606, 197] width 73 height 31
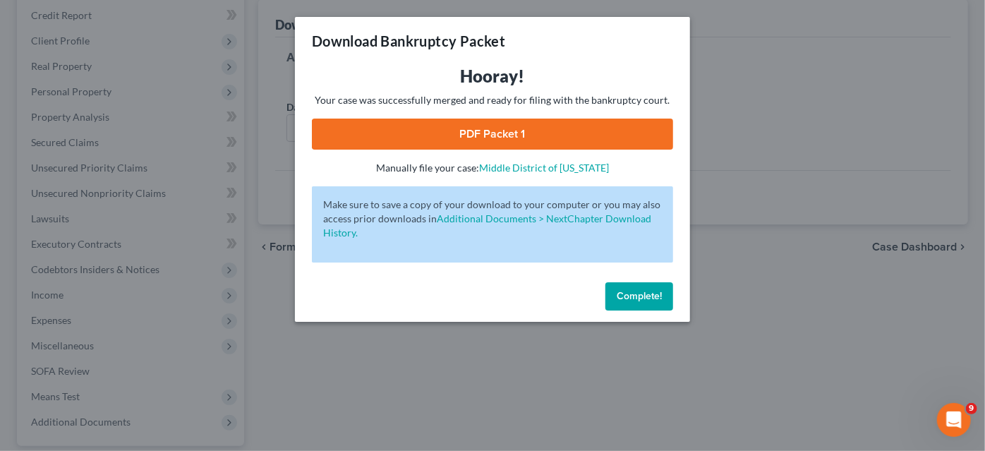
click at [488, 139] on link "PDF Packet 1" at bounding box center [492, 134] width 361 height 31
